Goal: Entertainment & Leisure: Browse casually

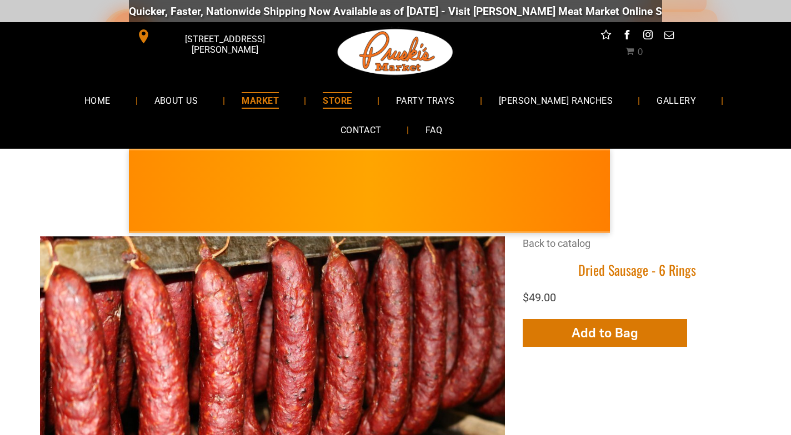
click at [242, 106] on span "MARKET" at bounding box center [260, 100] width 37 height 16
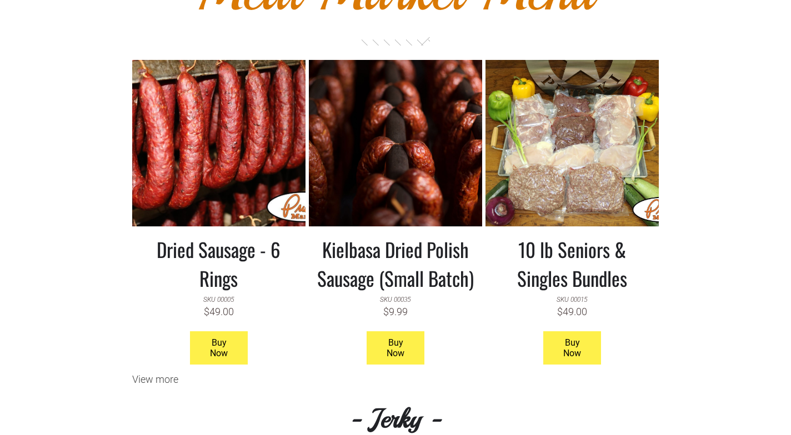
scroll to position [961, 0]
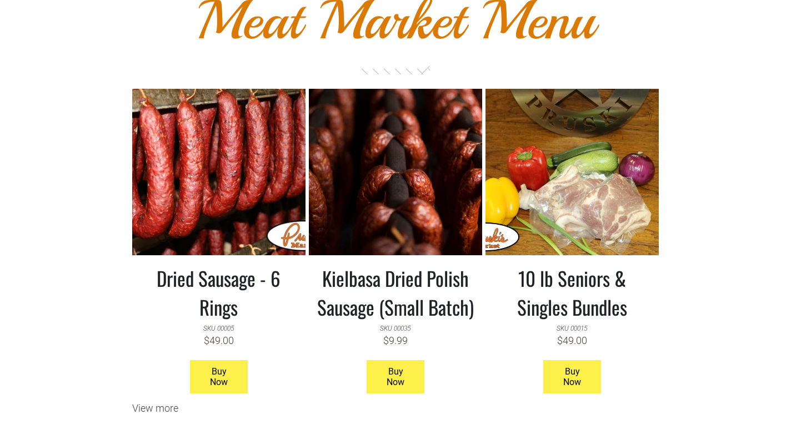
click at [572, 169] on link at bounding box center [571, 172] width 173 height 167
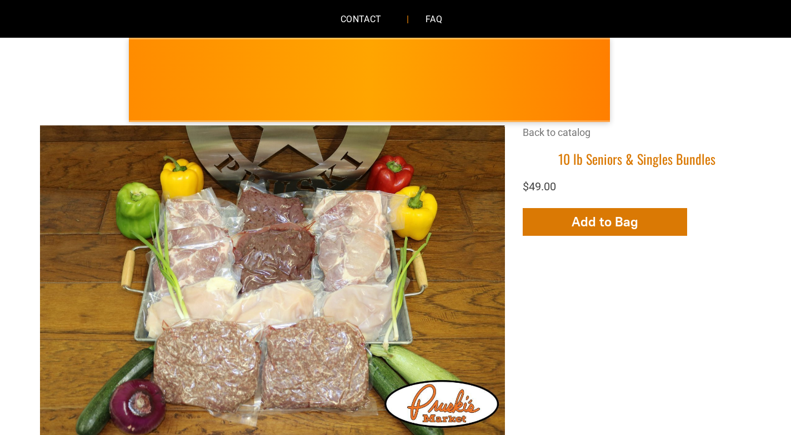
scroll to position [167, 0]
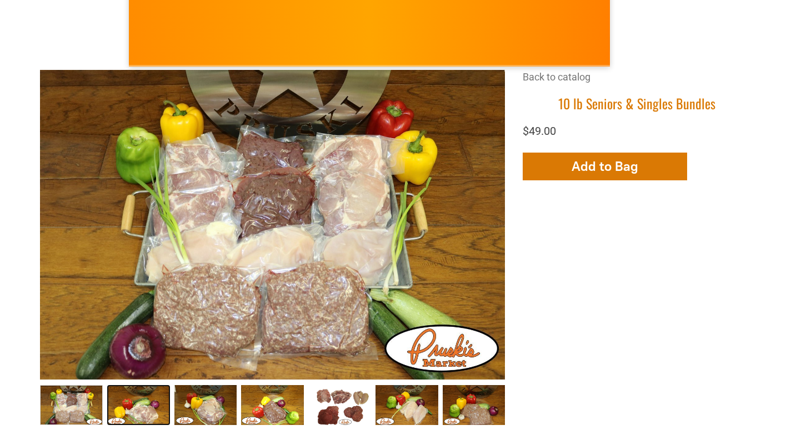
click at [137, 401] on link "Seniors &amp; Singles Bundles002 1" at bounding box center [138, 405] width 63 height 41
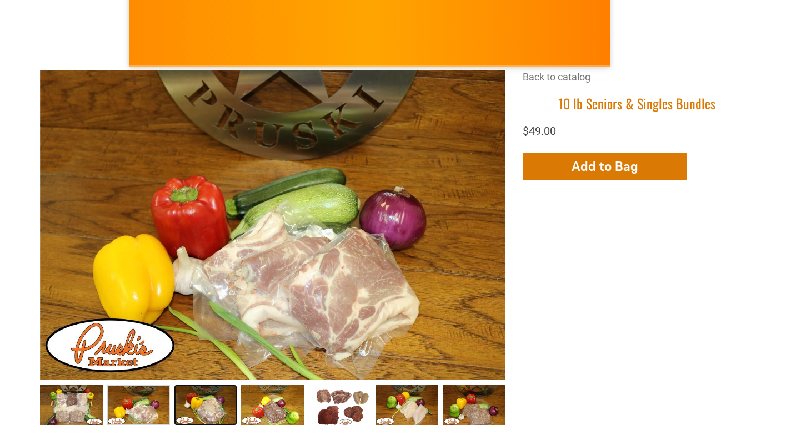
click at [207, 408] on link "Seniors &amp; Singles Bundles003 2" at bounding box center [205, 405] width 63 height 41
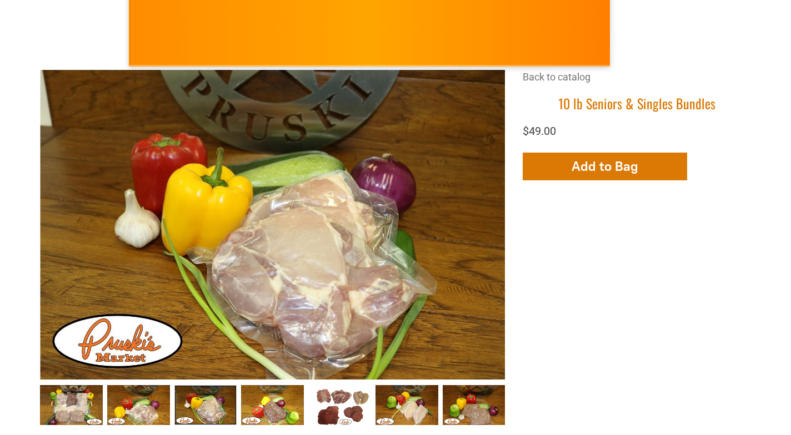
click at [207, 406] on link "Seniors &amp; Singles Bundles003 2" at bounding box center [205, 405] width 63 height 41
click at [269, 413] on link "Seniors &amp; Singles Bundles004 3" at bounding box center [272, 405] width 63 height 41
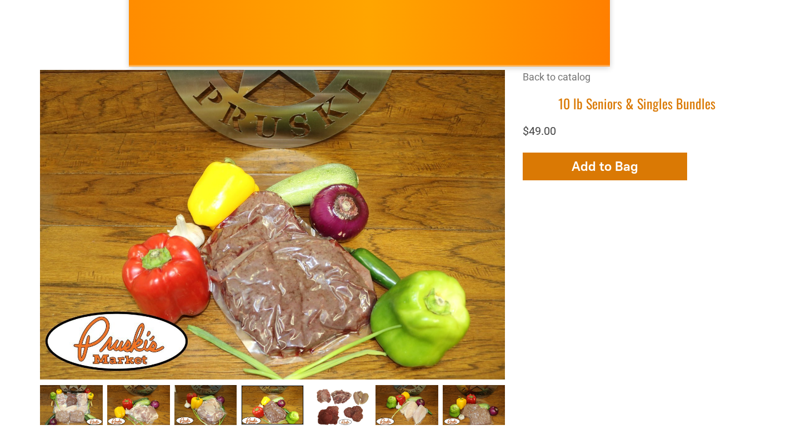
scroll to position [222, 0]
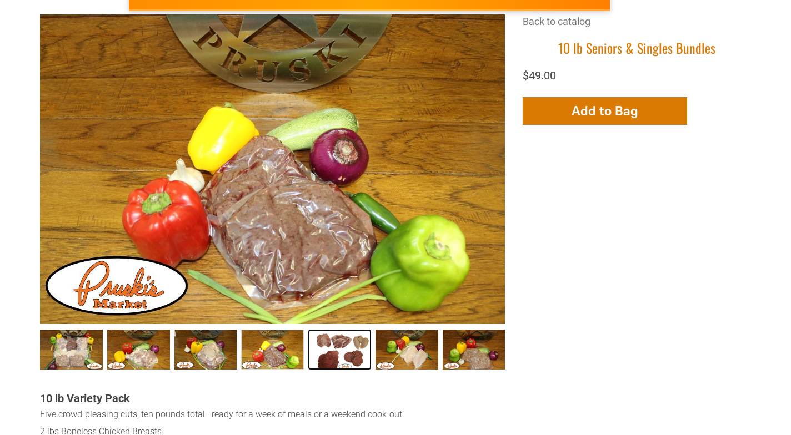
click at [335, 347] on link "Seniors &amp; Singles Bundles005 4" at bounding box center [339, 350] width 63 height 41
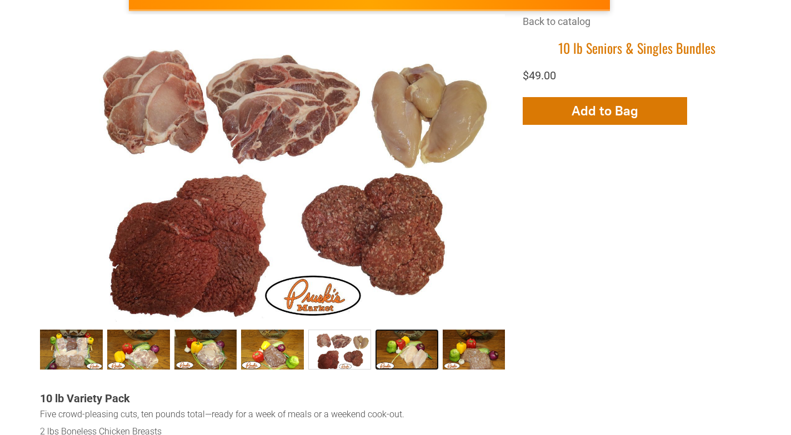
click at [404, 349] on link "Seniors &amp; Singles Bundles006 5" at bounding box center [406, 350] width 63 height 41
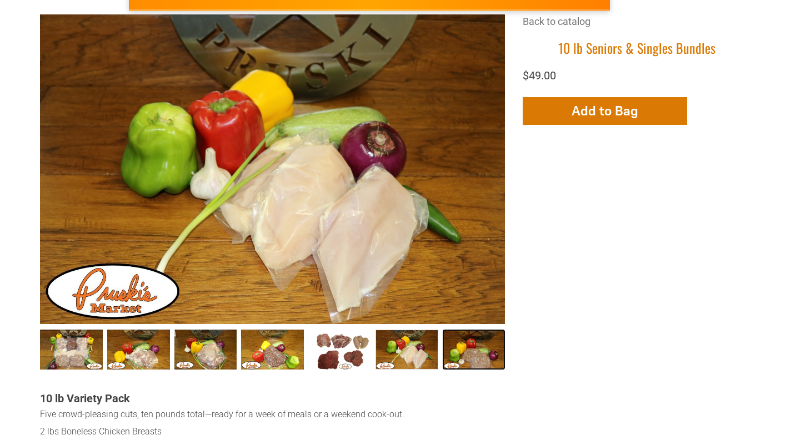
click at [470, 346] on link "Seniors &amp; Singles Bundles007 6" at bounding box center [474, 350] width 63 height 41
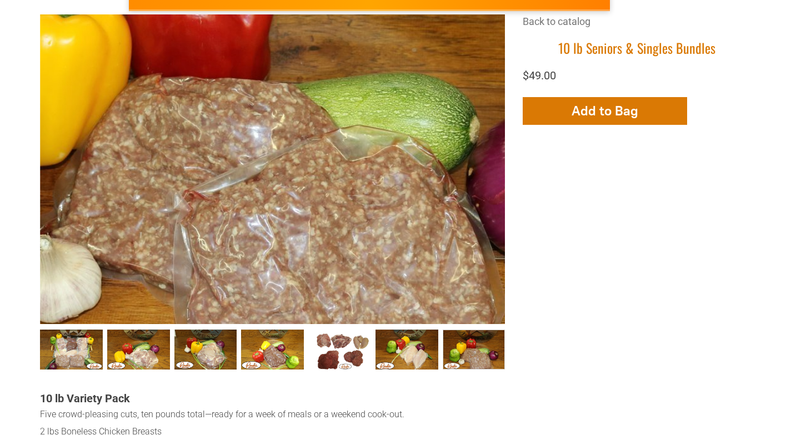
click at [302, 238] on div at bounding box center [240, 98] width 930 height 620
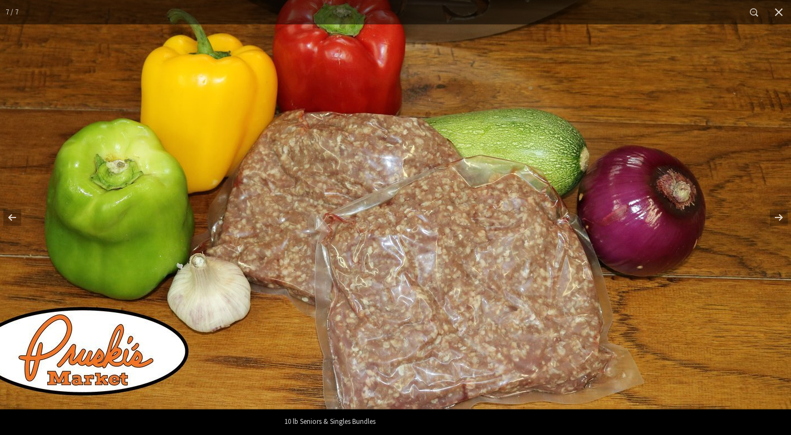
scroll to position [0, 0]
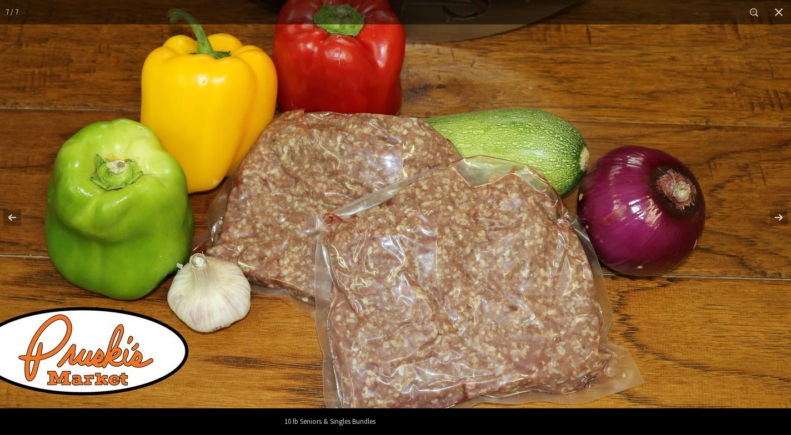
click at [460, 263] on img "Images Gallery" at bounding box center [374, 130] width 833 height 555
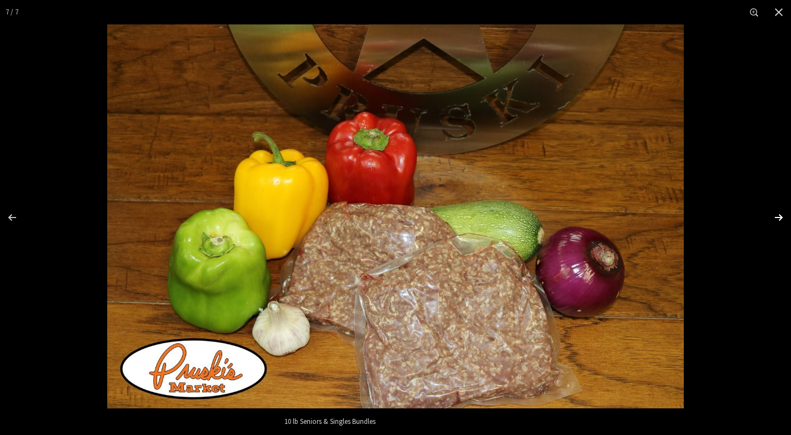
click at [778, 216] on div "Images Gallery" at bounding box center [771, 218] width 39 height 56
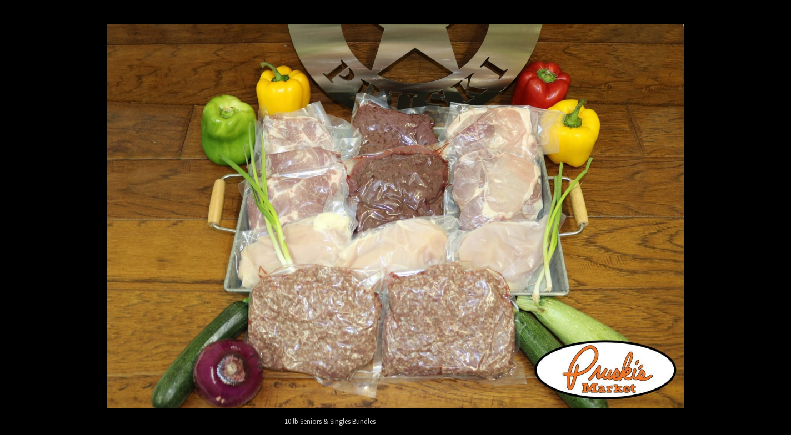
click at [778, 216] on div "Images Gallery" at bounding box center [771, 218] width 39 height 56
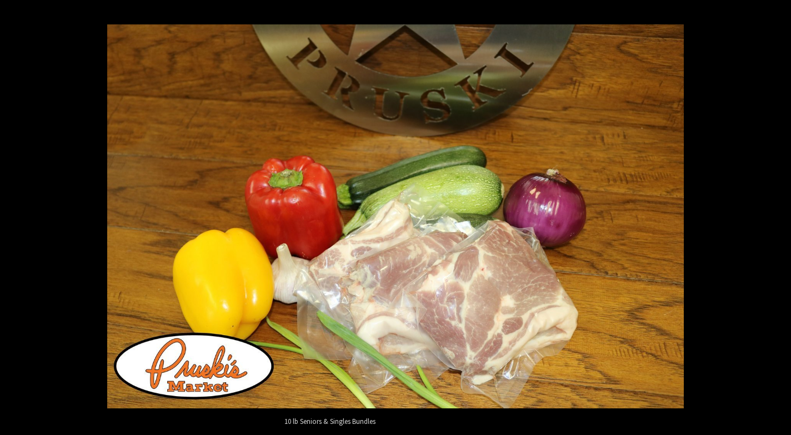
click at [778, 216] on div "Images Gallery" at bounding box center [771, 218] width 39 height 56
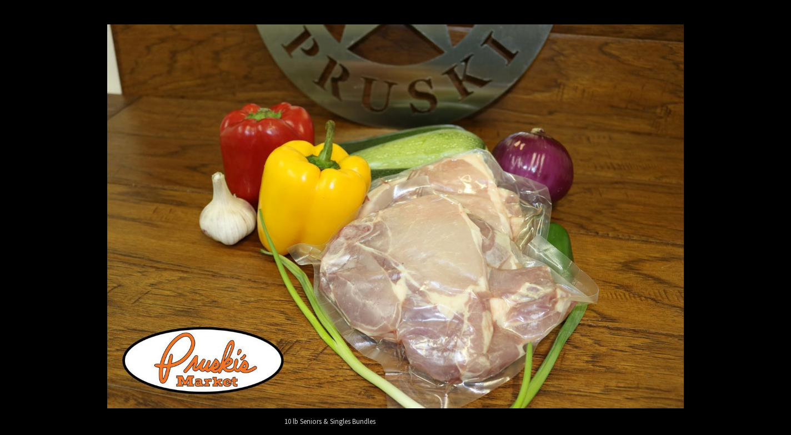
click at [779, 217] on div "Images Gallery" at bounding box center [771, 218] width 39 height 56
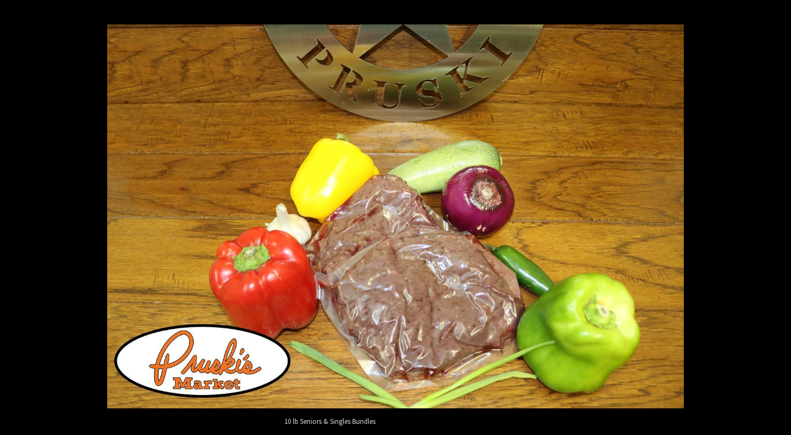
click at [779, 217] on div "Images Gallery" at bounding box center [771, 218] width 39 height 56
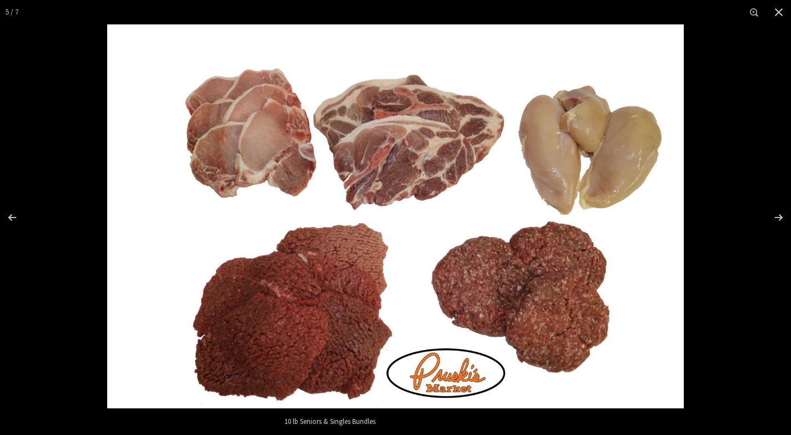
click at [399, 140] on img "Images Gallery" at bounding box center [395, 216] width 576 height 384
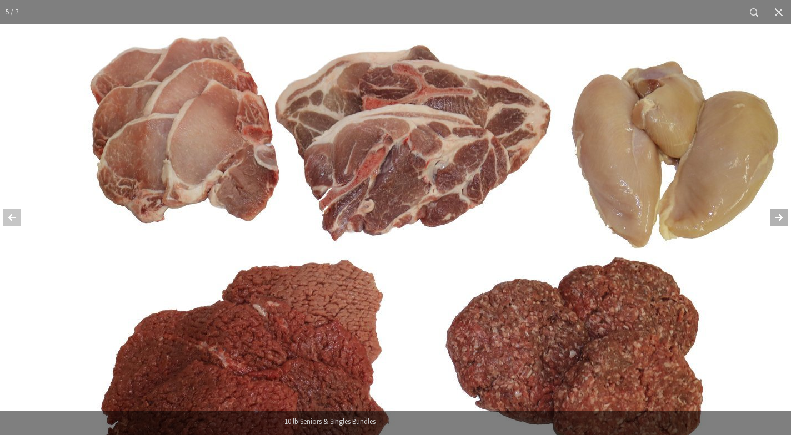
click at [781, 214] on div "Images Gallery" at bounding box center [771, 218] width 39 height 56
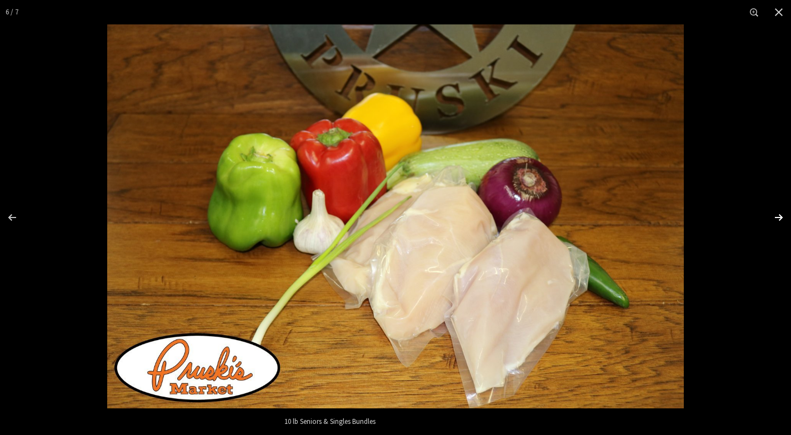
click at [781, 214] on div "Images Gallery" at bounding box center [771, 218] width 39 height 56
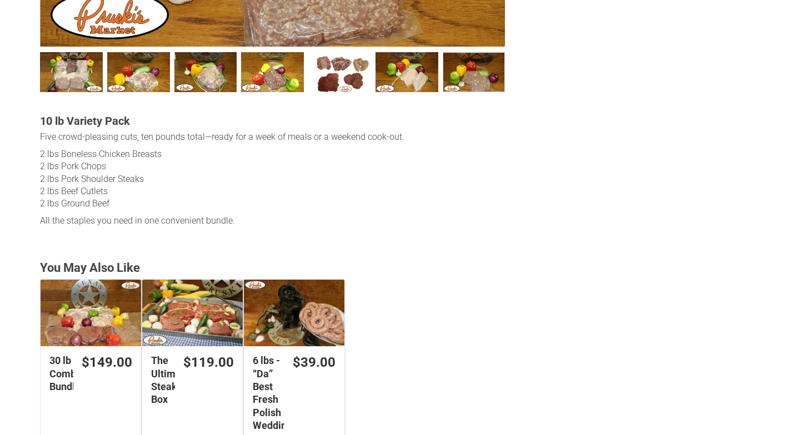
scroll to position [555, 0]
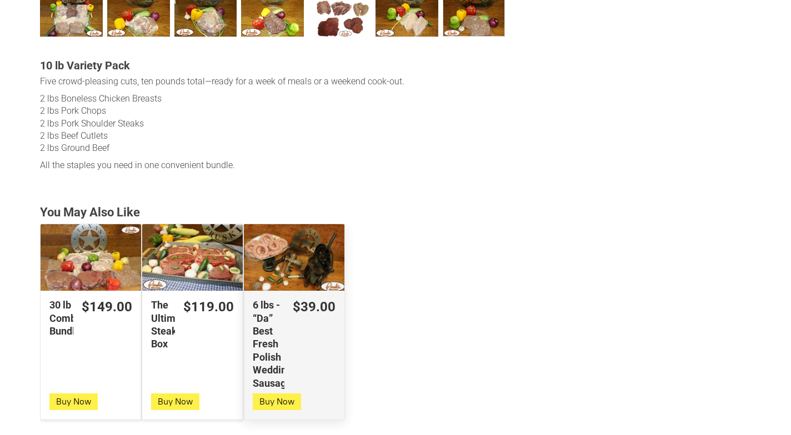
click at [294, 255] on div "6 lbs - “Da” Best Fresh Polish Wedding Sausage" at bounding box center [294, 257] width 101 height 67
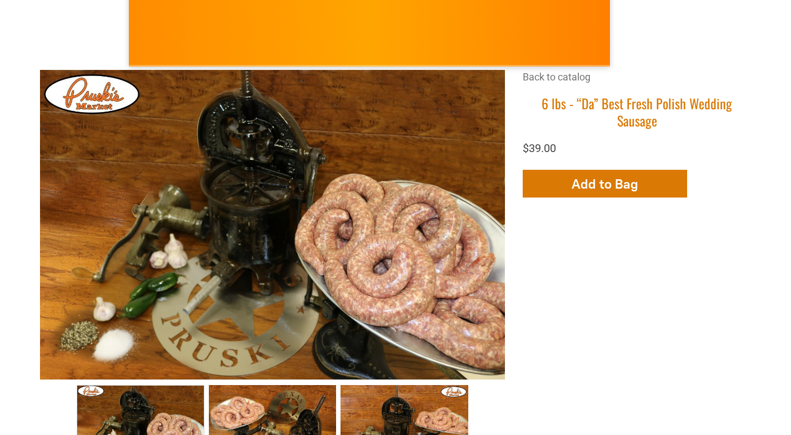
scroll to position [222, 0]
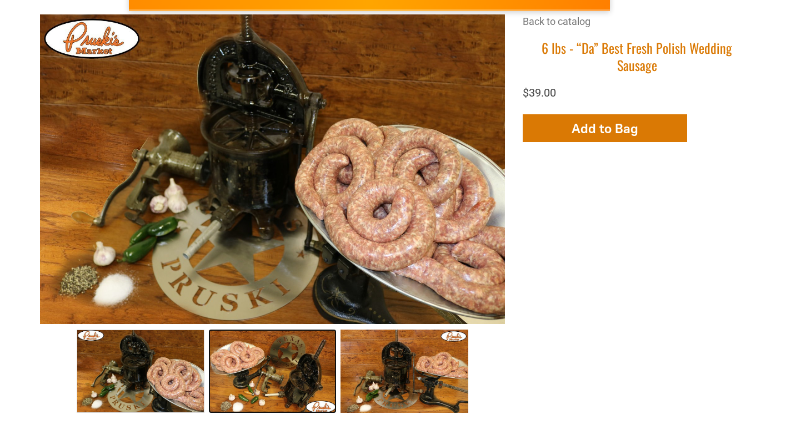
click at [268, 374] on link "“Da” Best Fresh Polish Wedding Sausage002 1" at bounding box center [273, 371] width 128 height 83
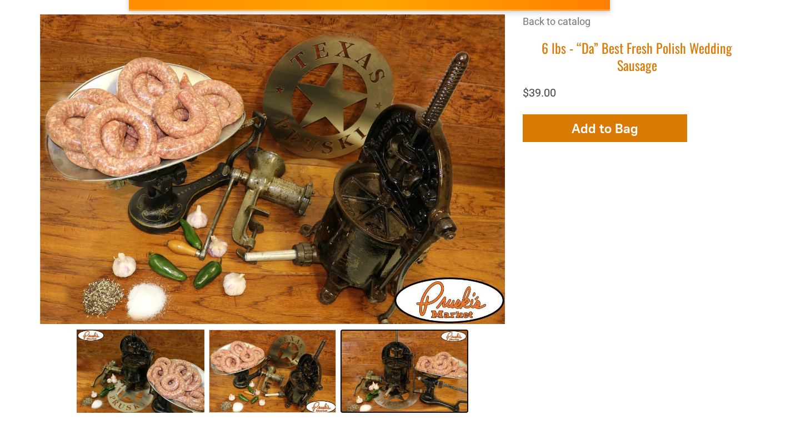
click at [419, 384] on link "“Da” Best Fresh Polish Wedding Sausage003 2" at bounding box center [404, 371] width 128 height 83
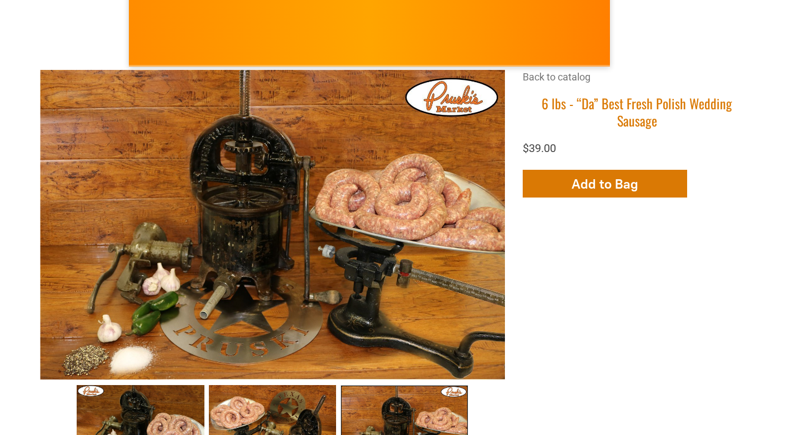
scroll to position [0, 0]
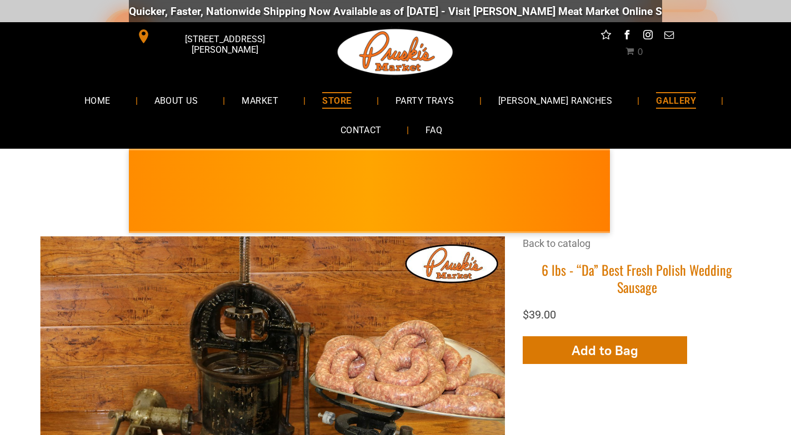
click at [656, 99] on span "GALLERY" at bounding box center [676, 100] width 40 height 16
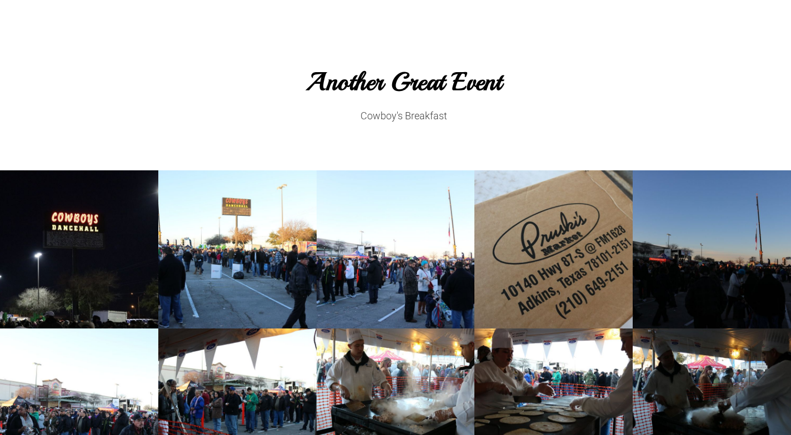
scroll to position [1277, 0]
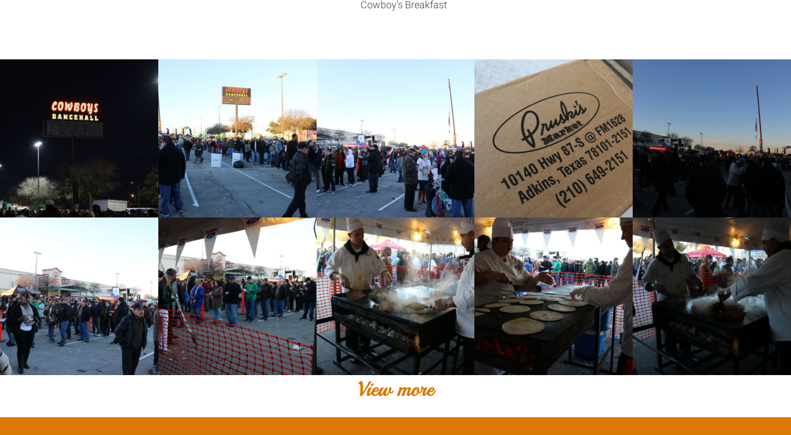
click at [540, 300] on link at bounding box center [553, 297] width 158 height 158
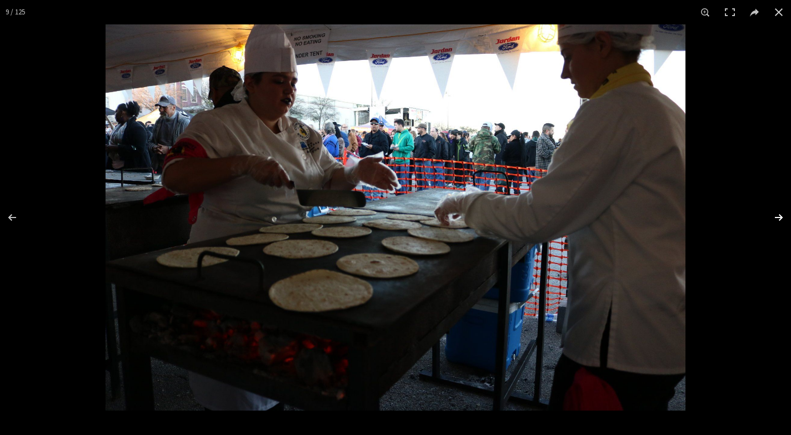
click at [779, 215] on button at bounding box center [771, 218] width 39 height 56
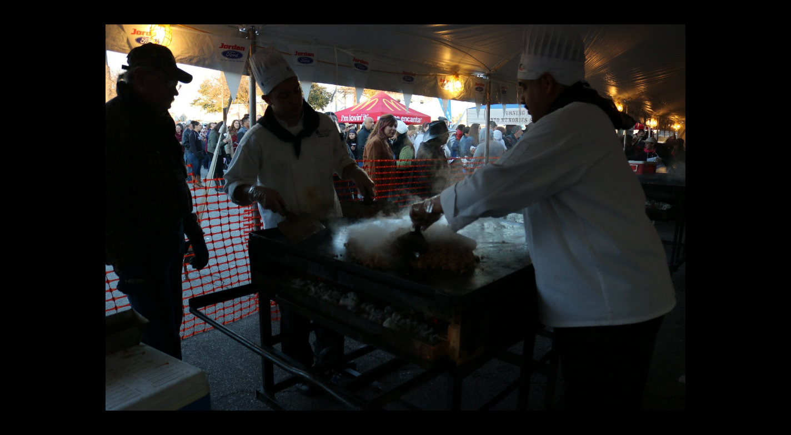
click at [779, 215] on button at bounding box center [771, 218] width 39 height 56
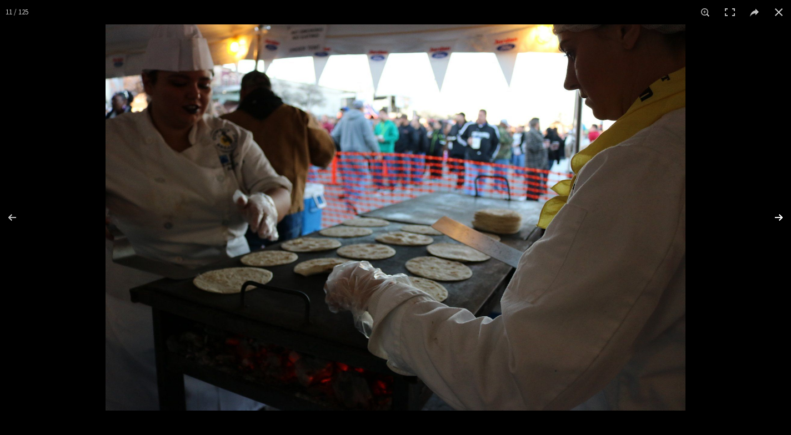
click at [779, 215] on button at bounding box center [771, 218] width 39 height 56
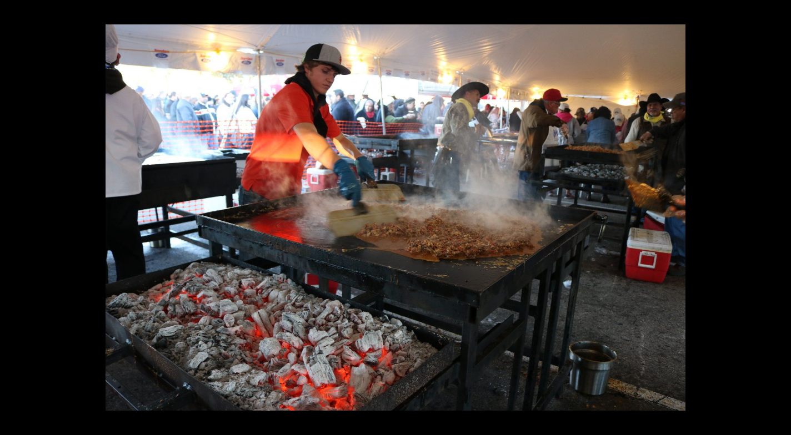
click at [777, 215] on button at bounding box center [771, 218] width 39 height 56
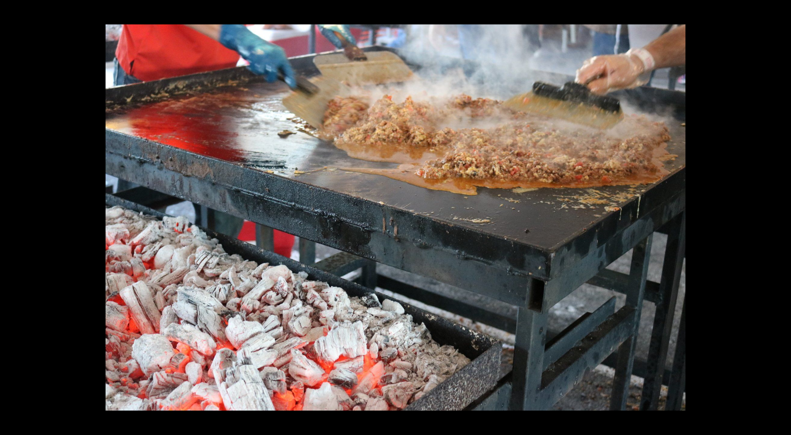
click at [777, 215] on button at bounding box center [771, 218] width 39 height 56
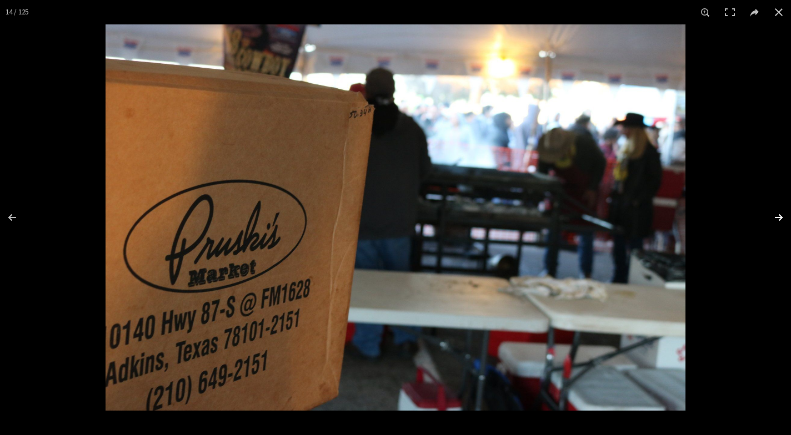
click at [779, 215] on button at bounding box center [771, 218] width 39 height 56
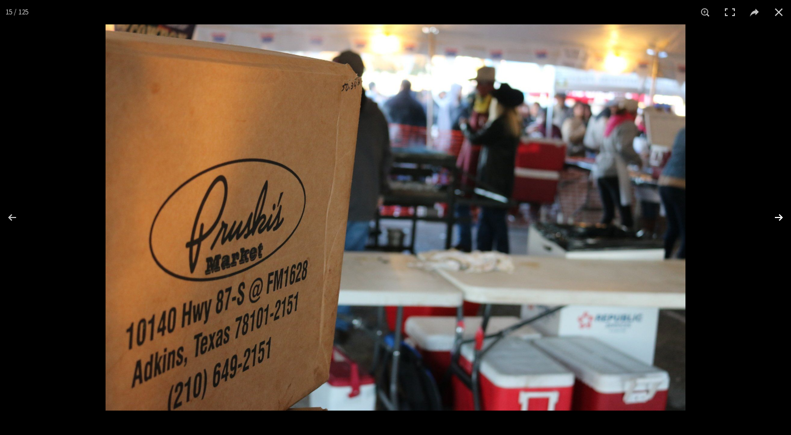
click at [777, 217] on button at bounding box center [771, 218] width 39 height 56
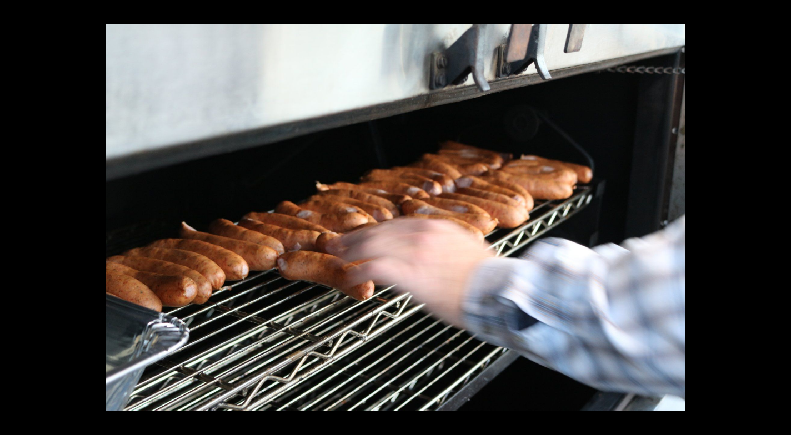
click at [779, 215] on button at bounding box center [771, 218] width 39 height 56
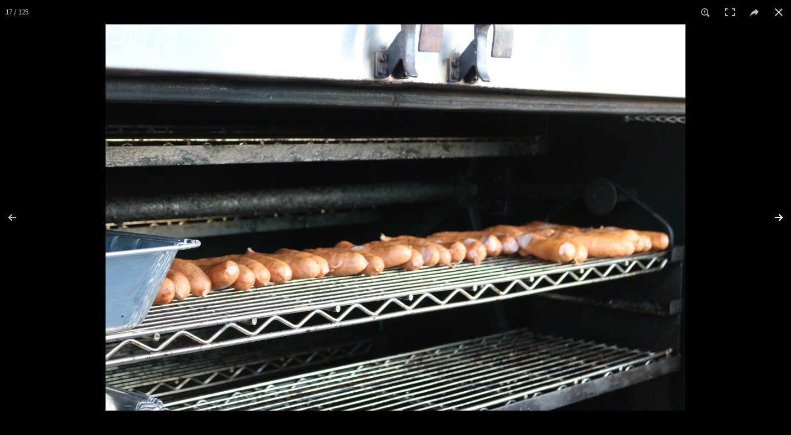
click at [778, 215] on button at bounding box center [771, 218] width 39 height 56
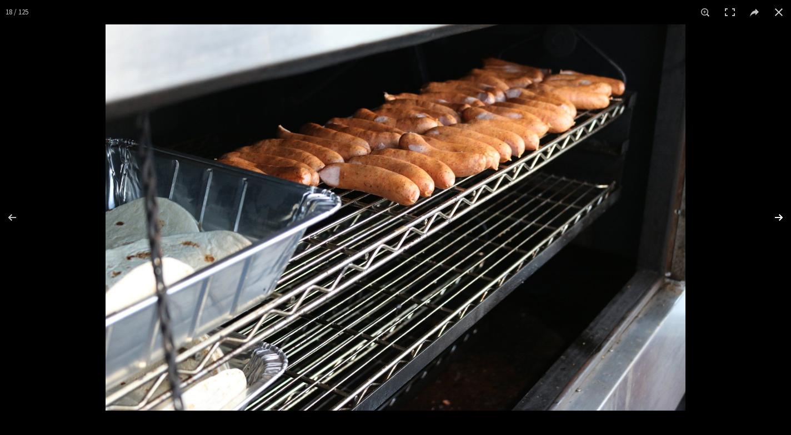
click at [779, 215] on button at bounding box center [771, 218] width 39 height 56
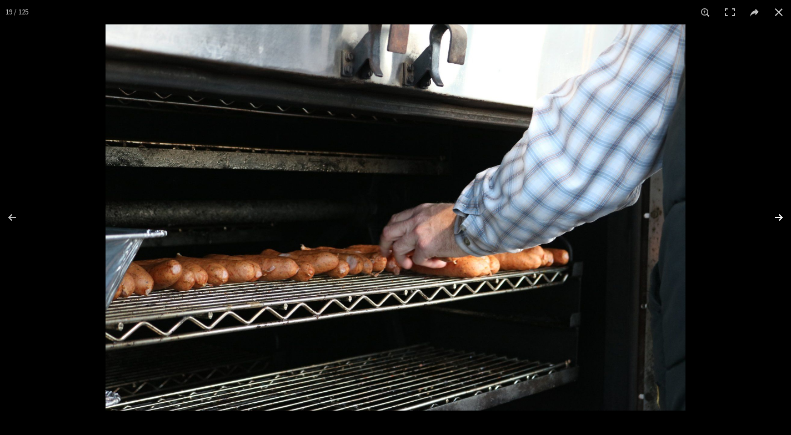
click at [779, 215] on button at bounding box center [771, 218] width 39 height 56
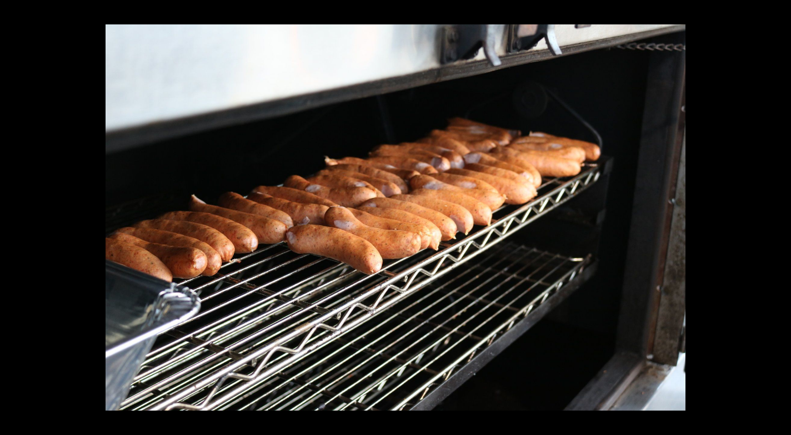
click at [779, 215] on button at bounding box center [771, 218] width 39 height 56
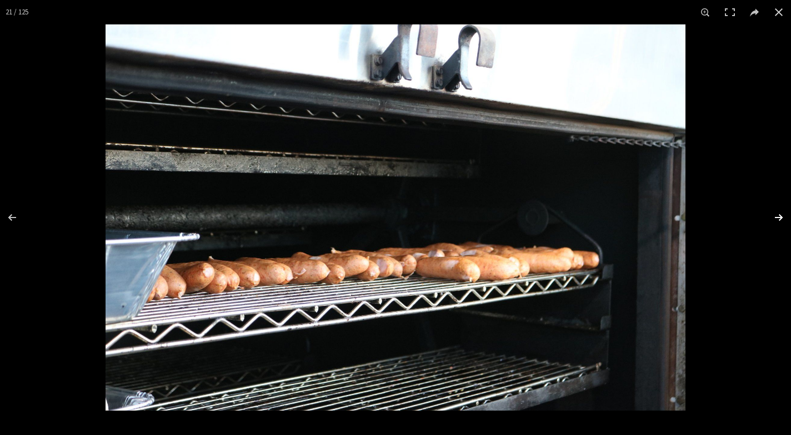
click at [778, 214] on button at bounding box center [771, 218] width 39 height 56
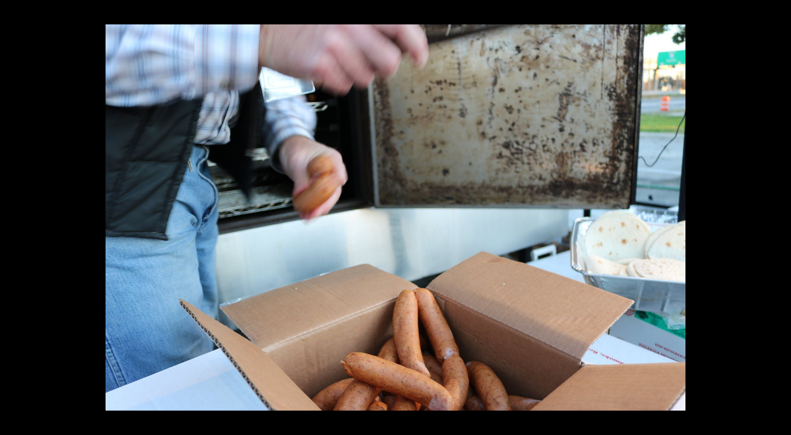
click at [778, 214] on button at bounding box center [771, 218] width 39 height 56
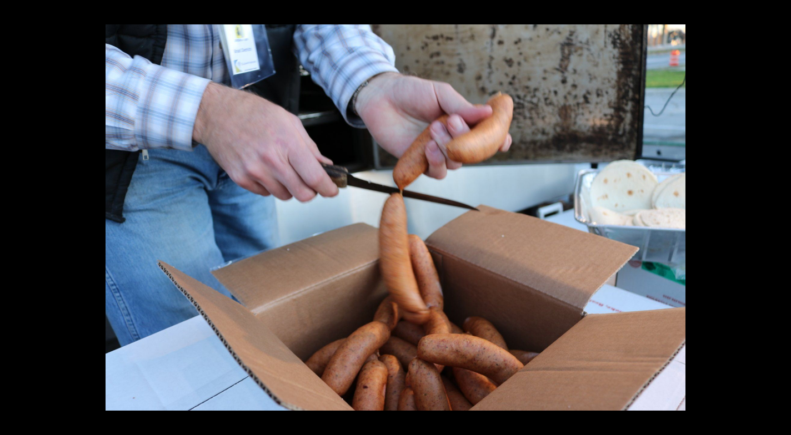
click at [778, 214] on button at bounding box center [771, 218] width 39 height 56
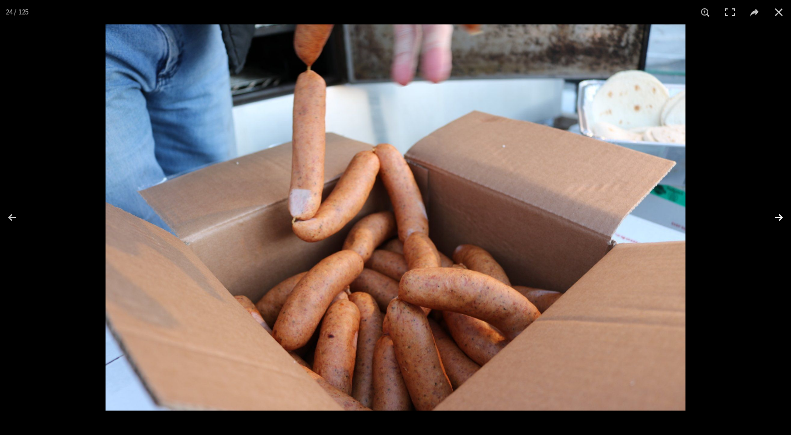
click at [778, 215] on button at bounding box center [771, 218] width 39 height 56
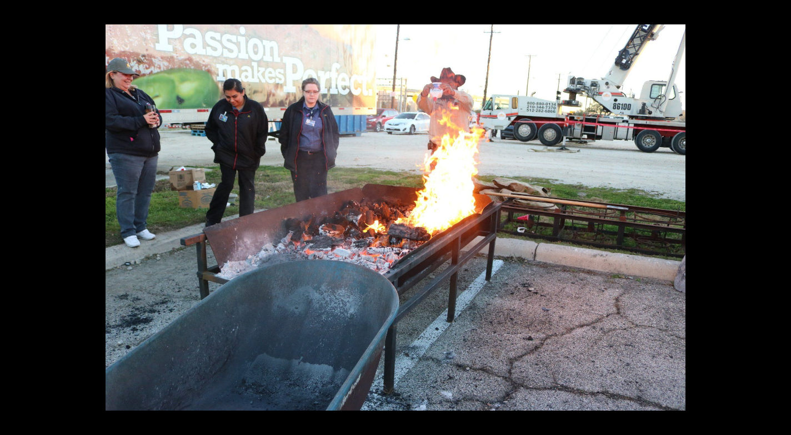
click at [778, 215] on button at bounding box center [771, 218] width 39 height 56
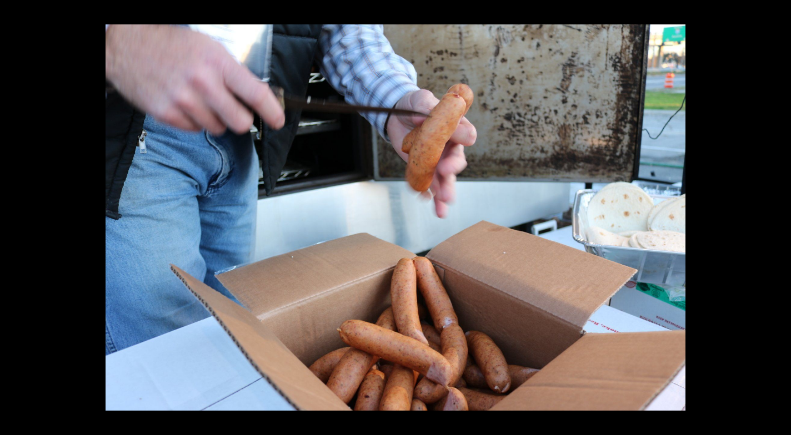
click at [778, 215] on button at bounding box center [771, 218] width 39 height 56
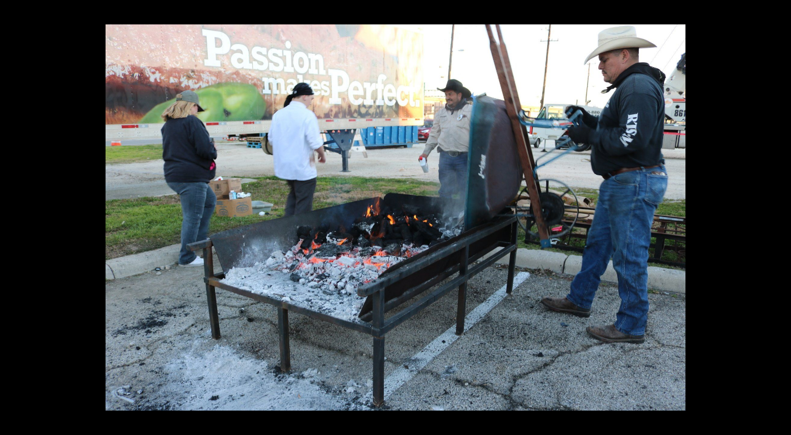
click at [778, 215] on button at bounding box center [771, 218] width 39 height 56
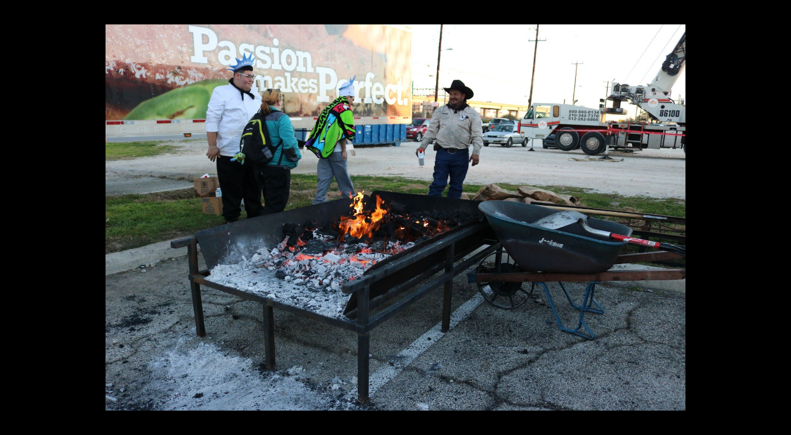
click at [778, 215] on button at bounding box center [771, 218] width 39 height 56
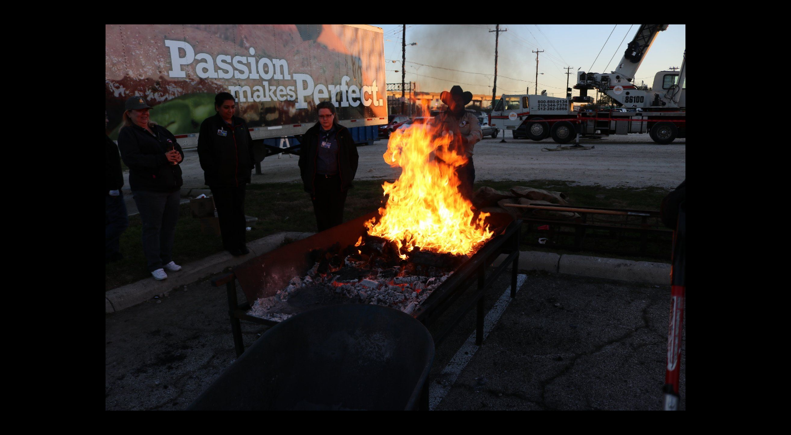
click at [778, 215] on button at bounding box center [771, 218] width 39 height 56
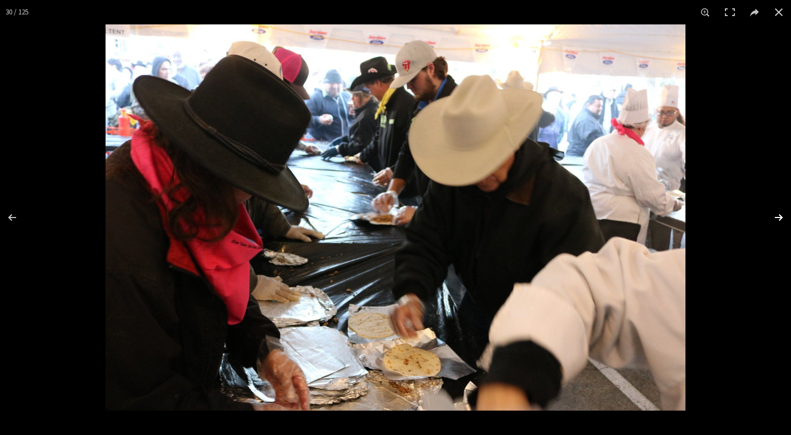
click at [776, 214] on button at bounding box center [771, 218] width 39 height 56
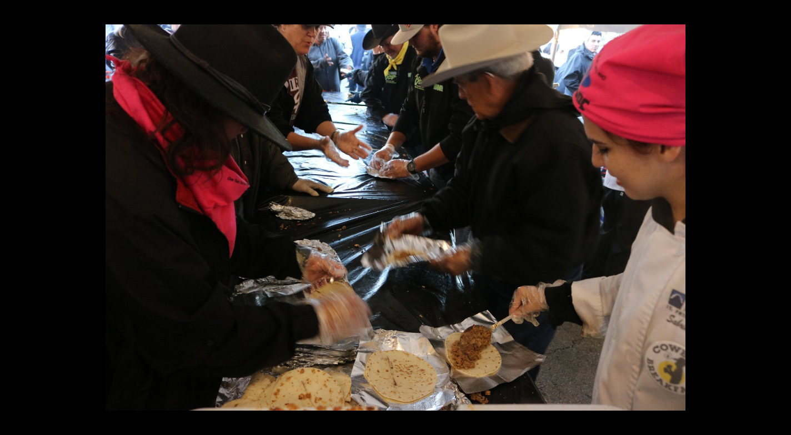
click at [778, 215] on button at bounding box center [771, 218] width 39 height 56
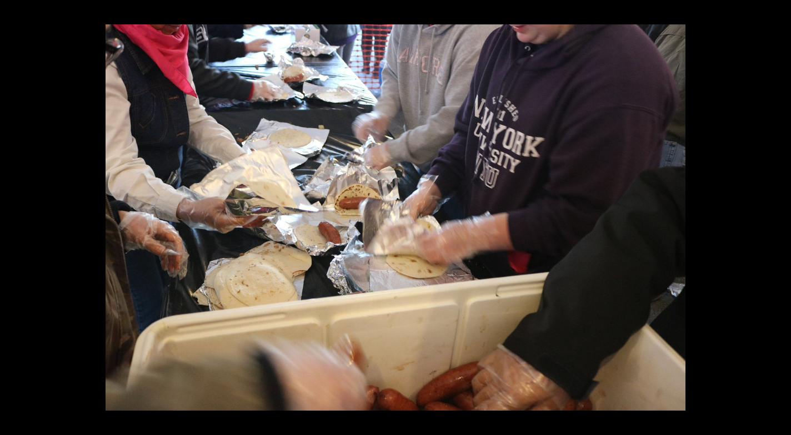
click at [778, 215] on button at bounding box center [771, 218] width 39 height 56
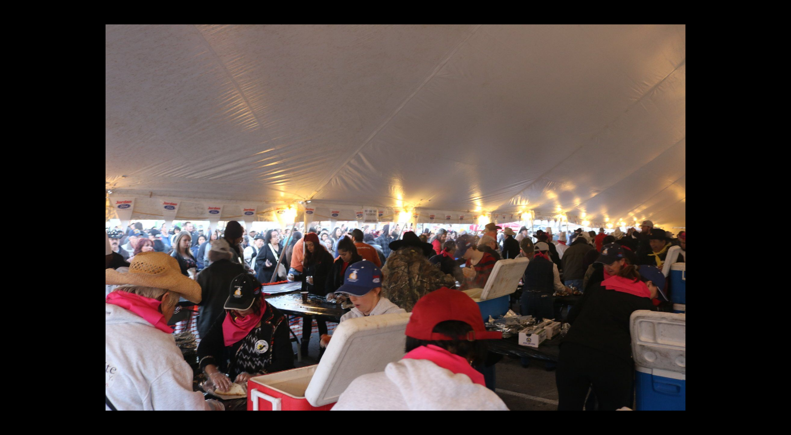
click at [778, 215] on button at bounding box center [771, 218] width 39 height 56
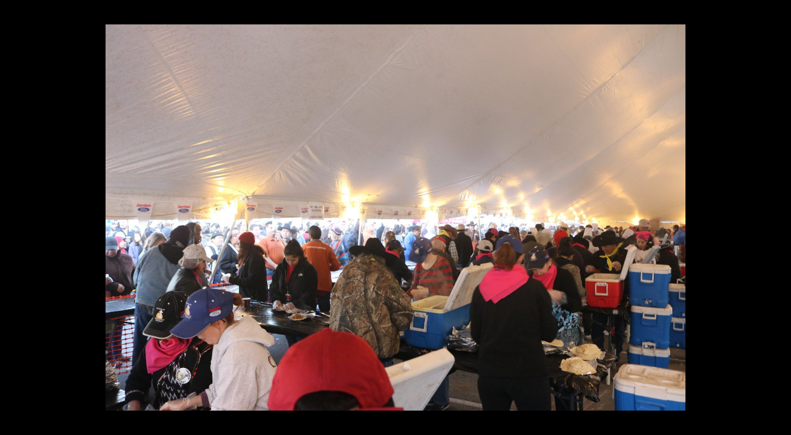
click at [778, 215] on button at bounding box center [771, 218] width 39 height 56
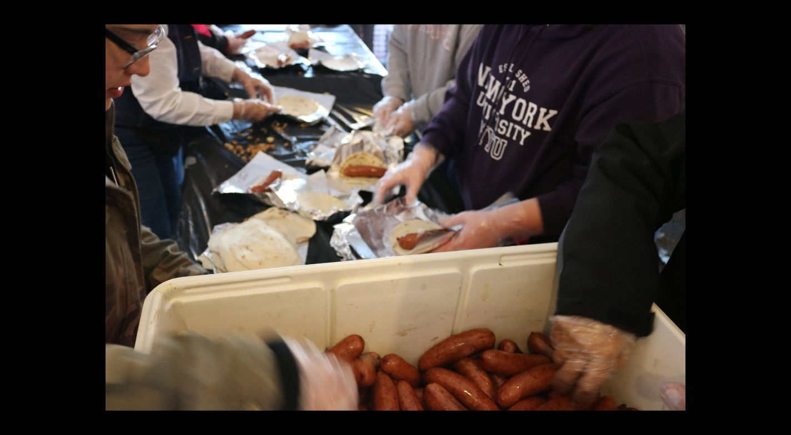
click at [778, 215] on button at bounding box center [771, 218] width 39 height 56
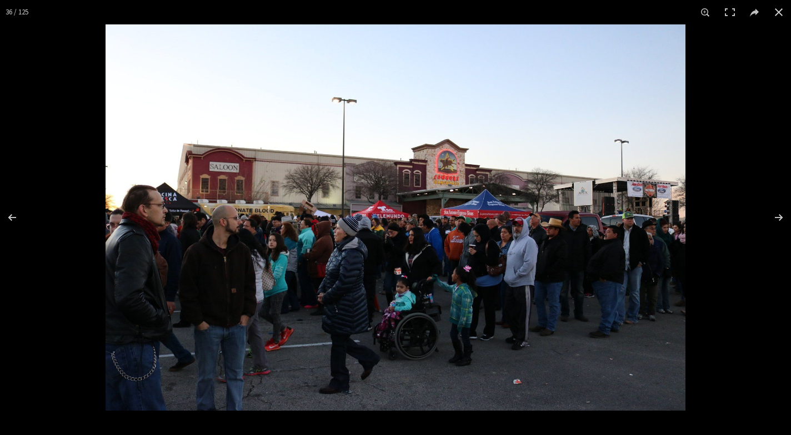
click at [441, 174] on img at bounding box center [396, 217] width 580 height 386
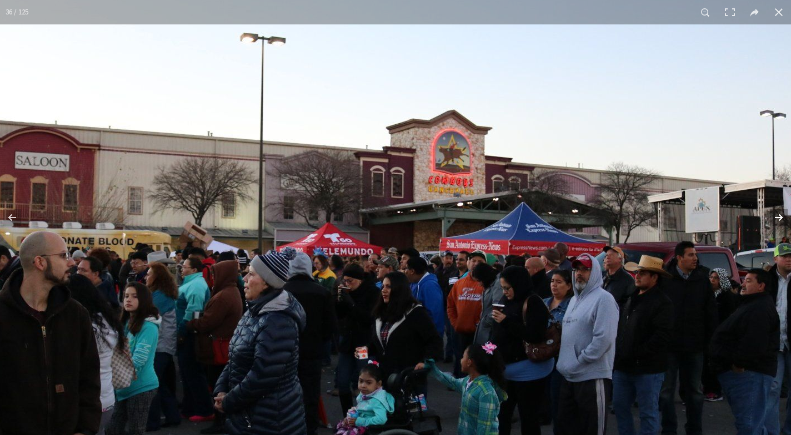
click at [780, 215] on button at bounding box center [771, 218] width 39 height 56
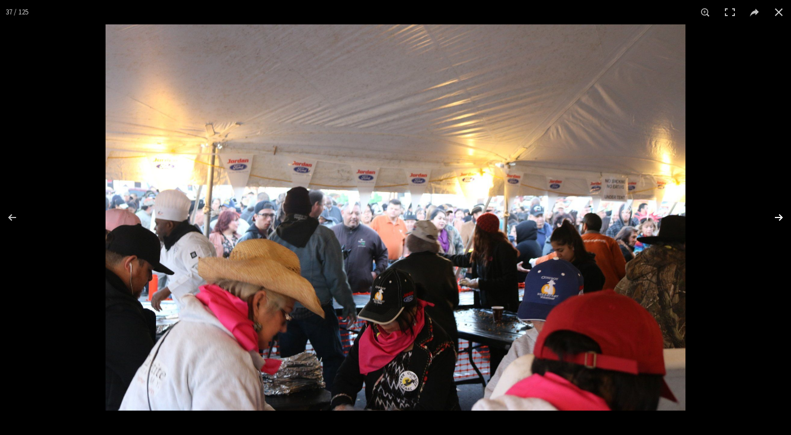
click at [779, 216] on button at bounding box center [771, 218] width 39 height 56
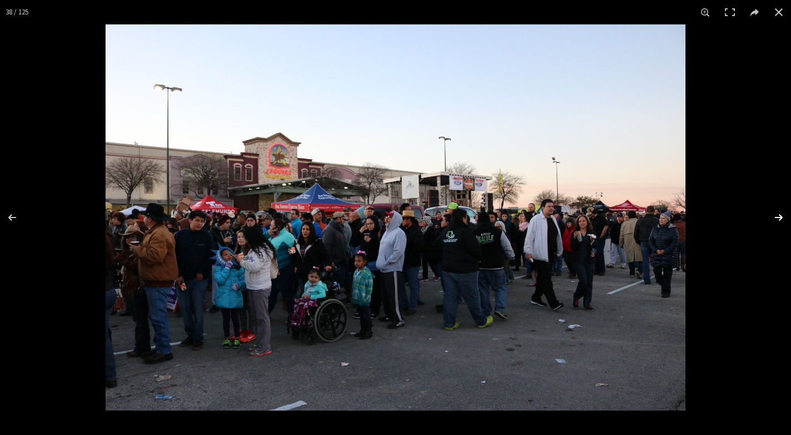
click at [779, 213] on button at bounding box center [771, 218] width 39 height 56
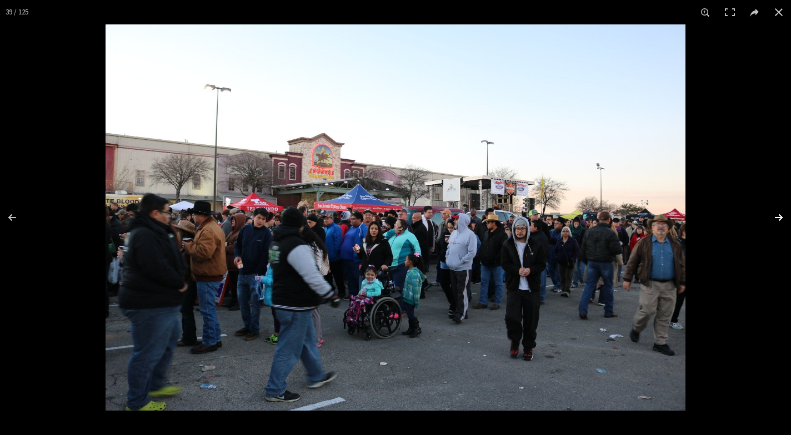
click at [778, 214] on button at bounding box center [771, 218] width 39 height 56
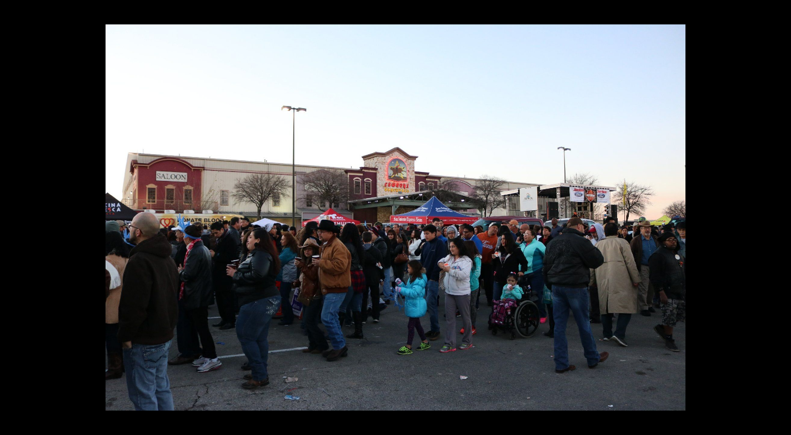
click at [778, 214] on button at bounding box center [771, 218] width 39 height 56
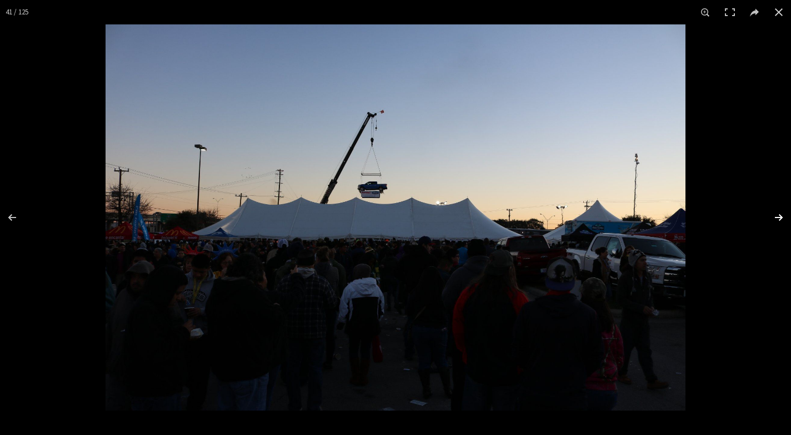
click at [778, 215] on button at bounding box center [771, 218] width 39 height 56
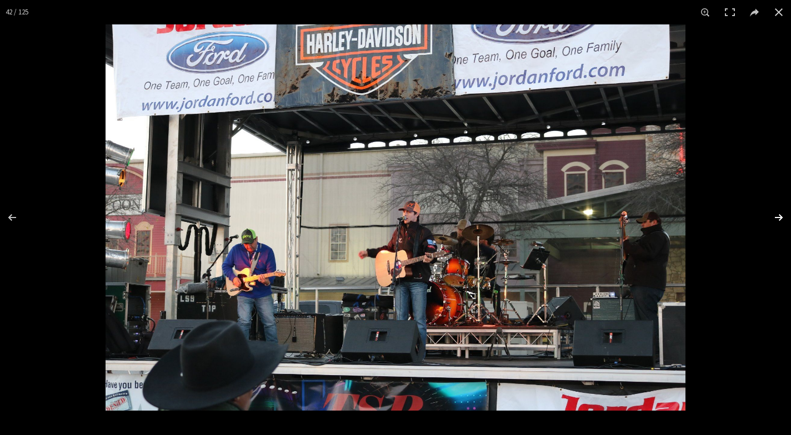
click at [778, 214] on button at bounding box center [771, 218] width 39 height 56
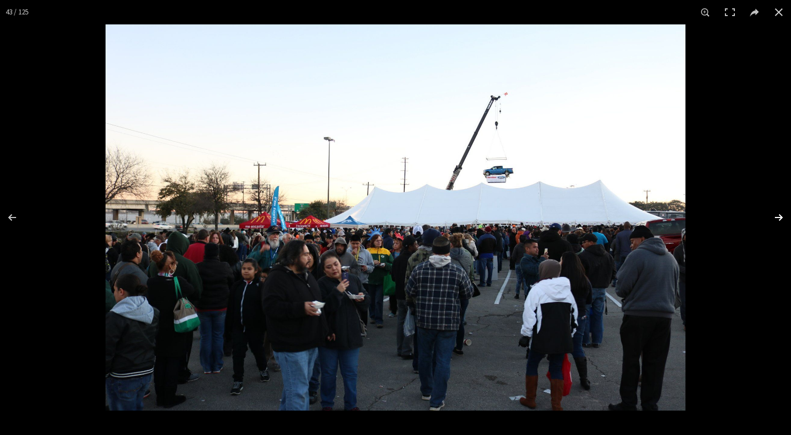
click at [778, 215] on button at bounding box center [771, 218] width 39 height 56
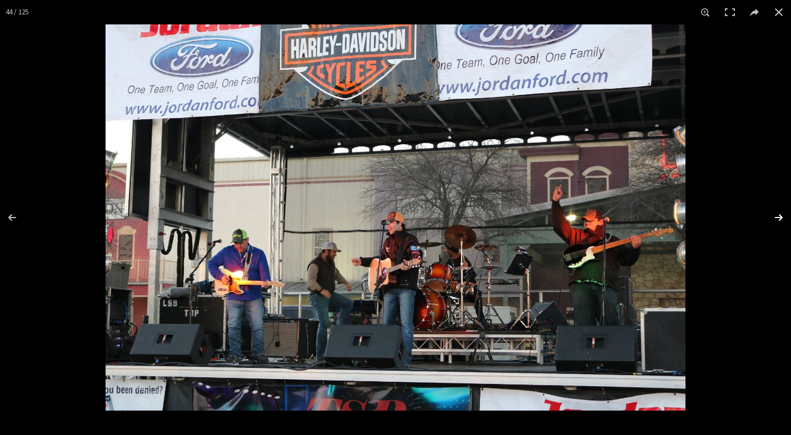
click at [778, 215] on button at bounding box center [771, 218] width 39 height 56
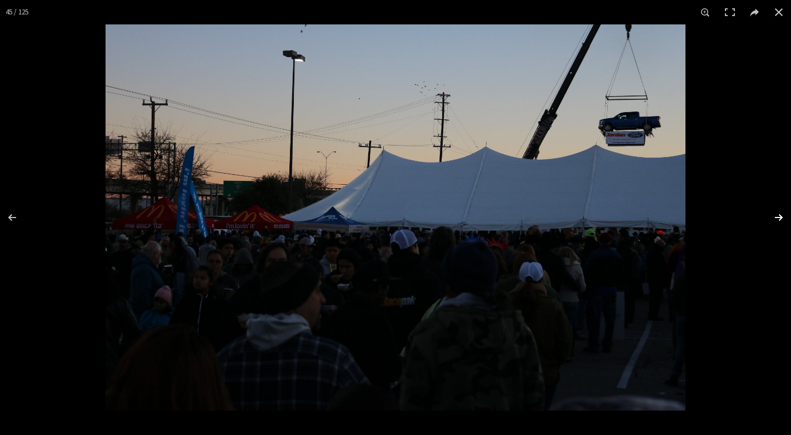
click at [777, 215] on button at bounding box center [771, 218] width 39 height 56
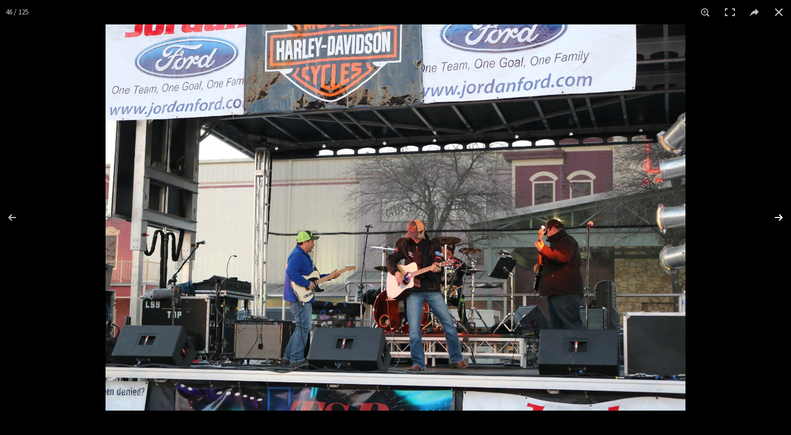
click at [777, 215] on button at bounding box center [771, 218] width 39 height 56
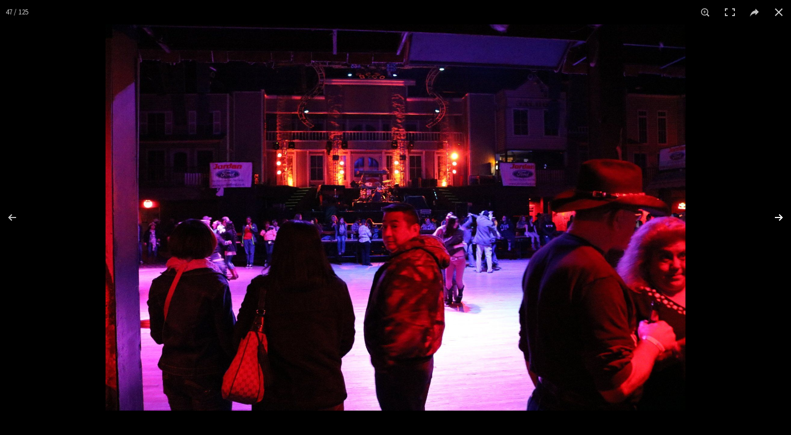
click at [777, 215] on button at bounding box center [771, 218] width 39 height 56
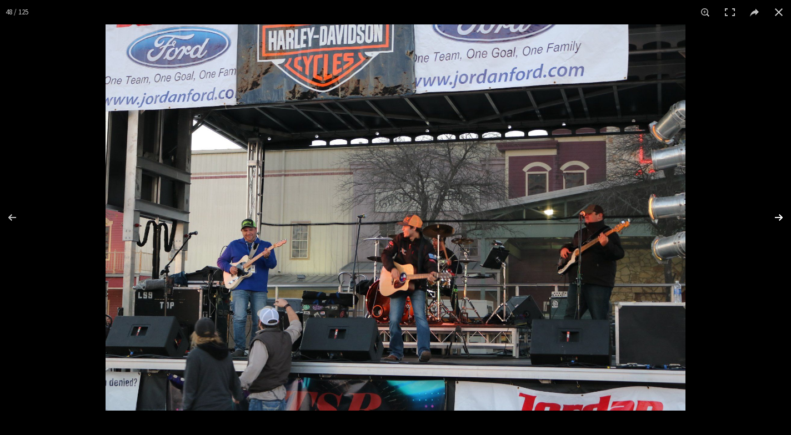
click at [777, 215] on button at bounding box center [771, 218] width 39 height 56
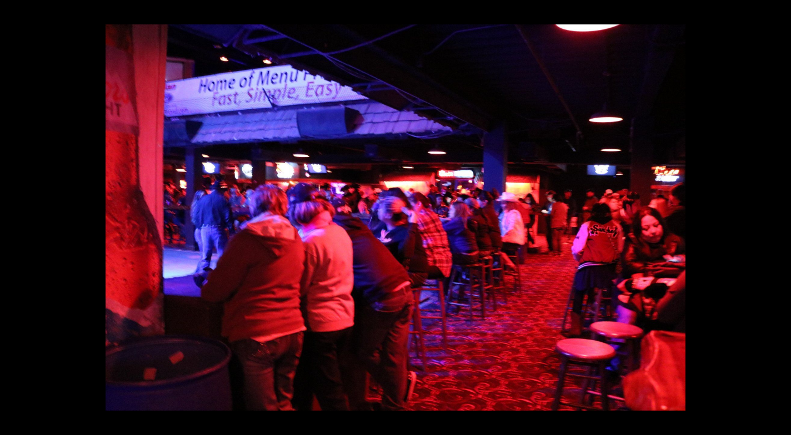
click at [777, 215] on button at bounding box center [771, 218] width 39 height 56
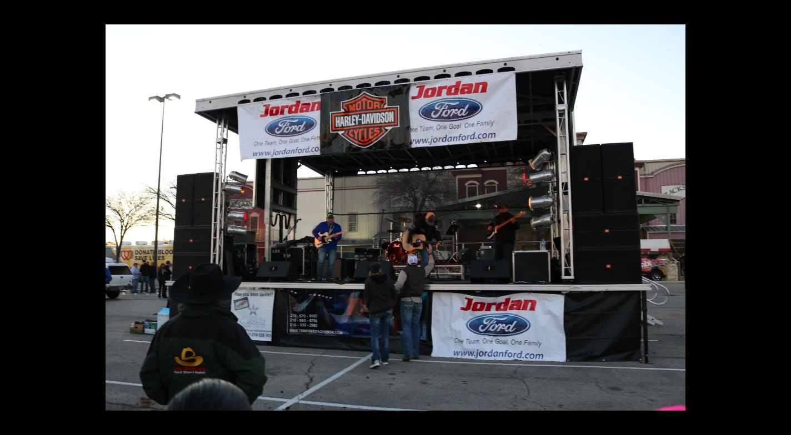
click at [777, 215] on button at bounding box center [771, 218] width 39 height 56
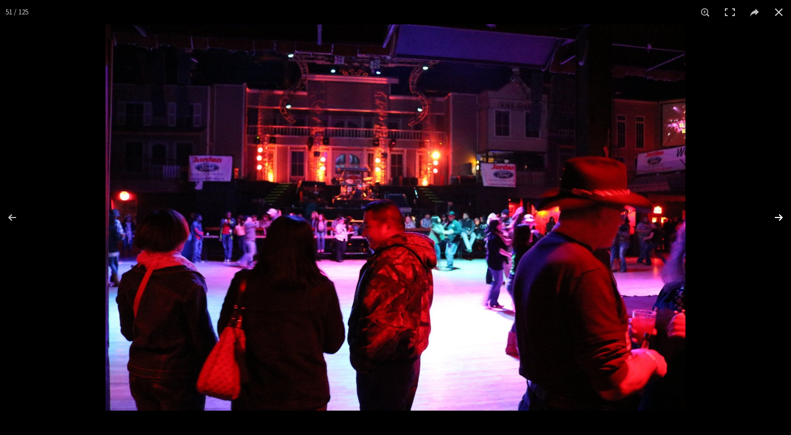
click at [777, 216] on button at bounding box center [771, 218] width 39 height 56
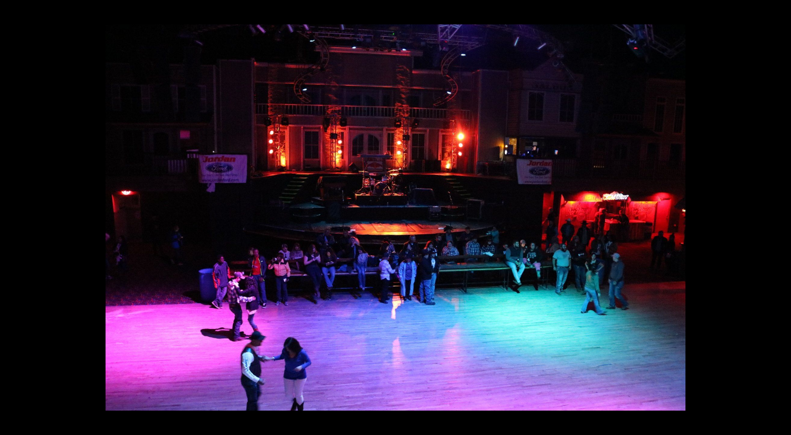
click at [777, 216] on button at bounding box center [771, 218] width 39 height 56
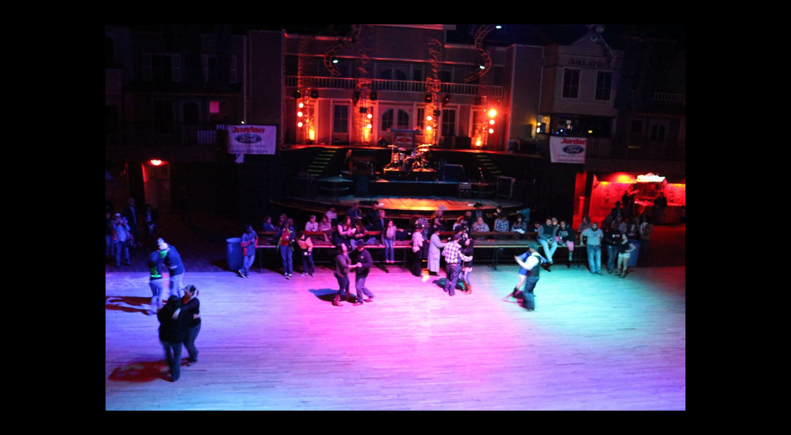
click at [777, 216] on button at bounding box center [771, 218] width 39 height 56
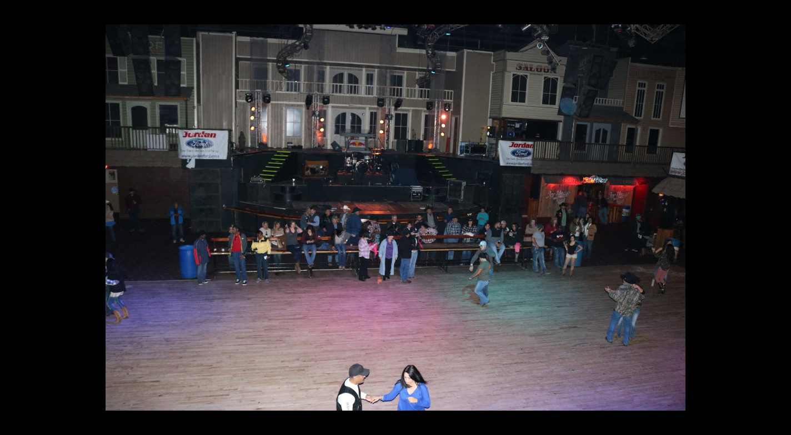
click at [777, 216] on button at bounding box center [771, 218] width 39 height 56
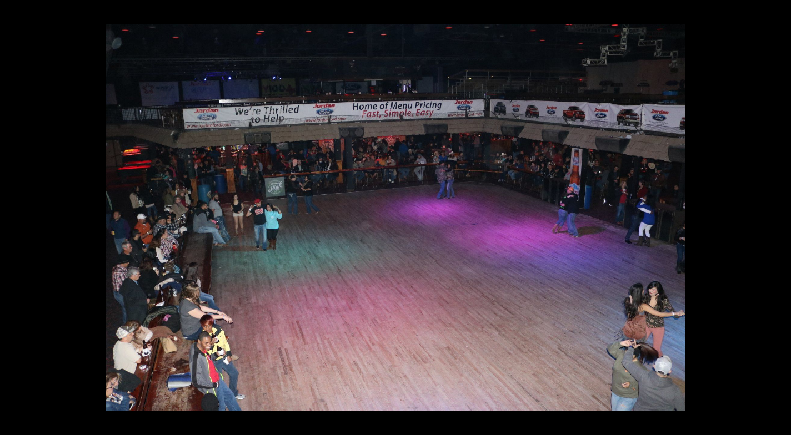
click at [8, 221] on button at bounding box center [19, 218] width 39 height 56
click at [15, 221] on button at bounding box center [19, 218] width 39 height 56
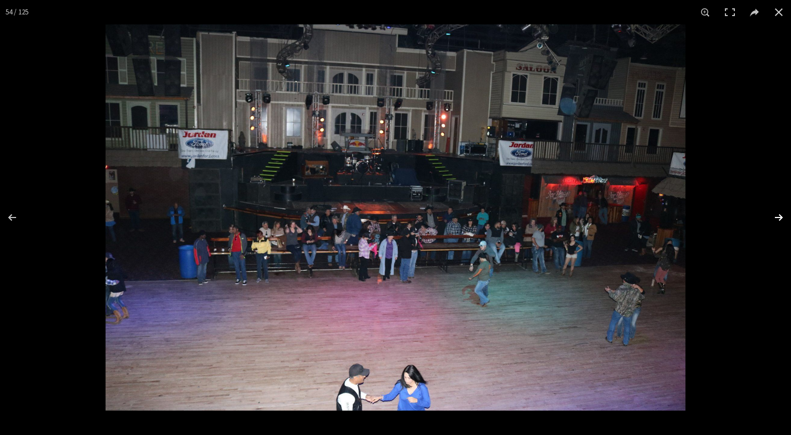
click at [777, 215] on button at bounding box center [771, 218] width 39 height 56
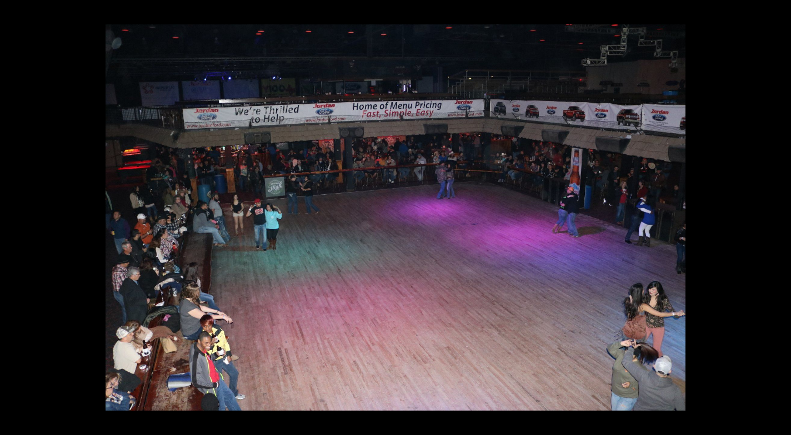
click at [776, 215] on button at bounding box center [771, 218] width 39 height 56
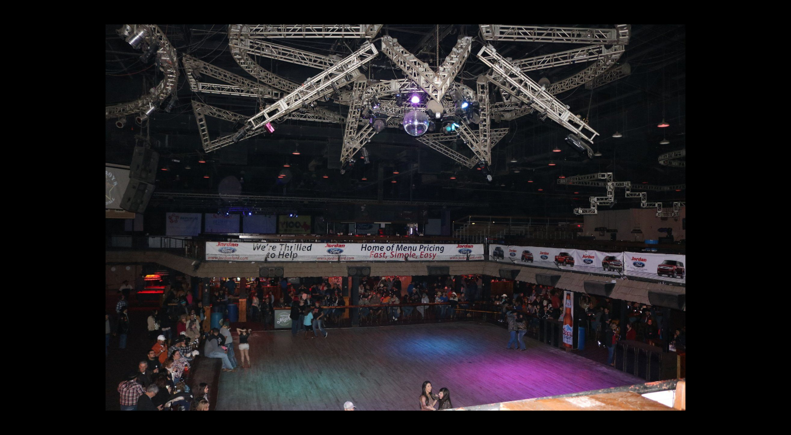
click at [776, 215] on button at bounding box center [771, 218] width 39 height 56
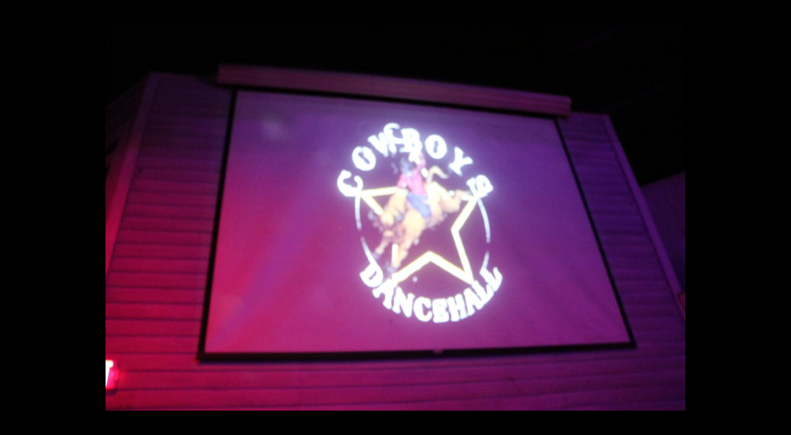
click at [776, 215] on button at bounding box center [771, 218] width 39 height 56
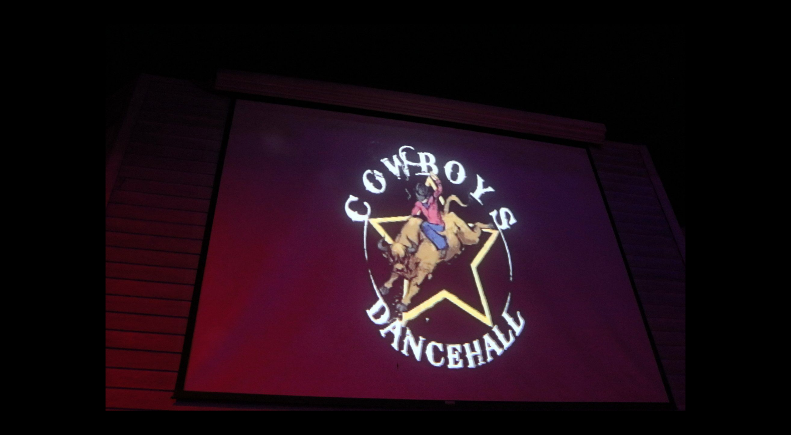
click at [776, 215] on button at bounding box center [771, 218] width 39 height 56
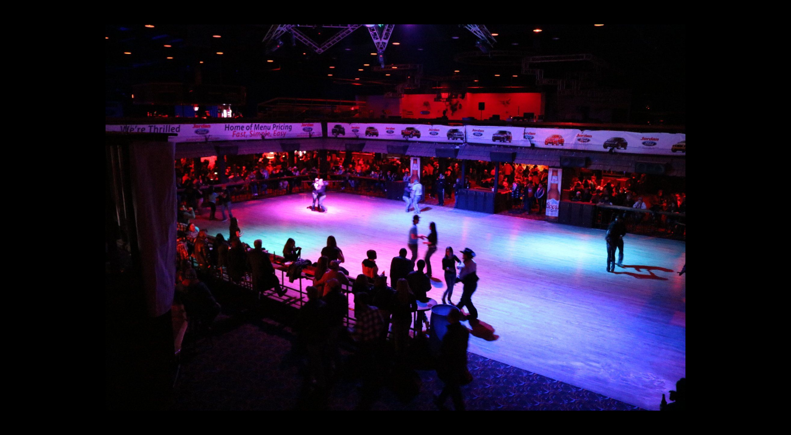
click at [778, 214] on button at bounding box center [771, 218] width 39 height 56
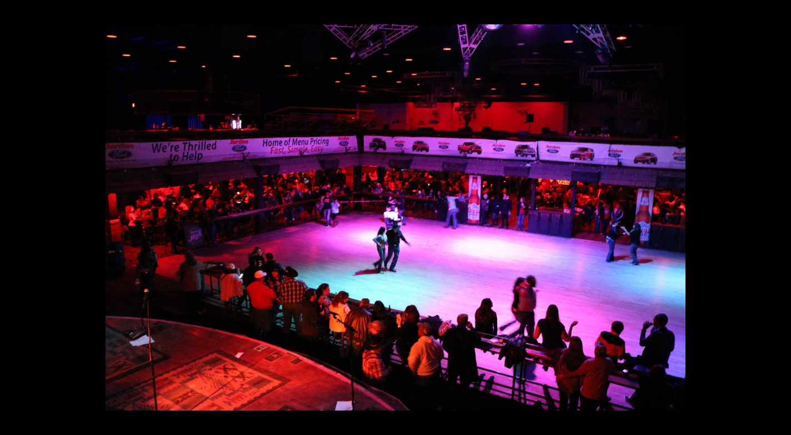
click at [778, 214] on button at bounding box center [771, 218] width 39 height 56
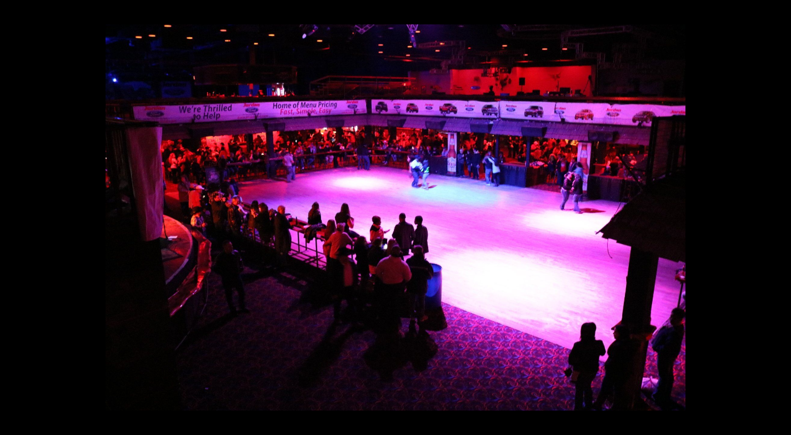
click at [778, 215] on button at bounding box center [771, 218] width 39 height 56
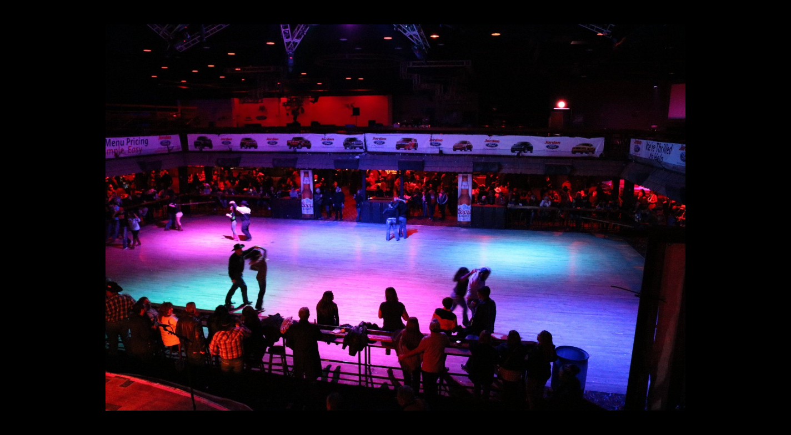
click at [778, 215] on button at bounding box center [771, 218] width 39 height 56
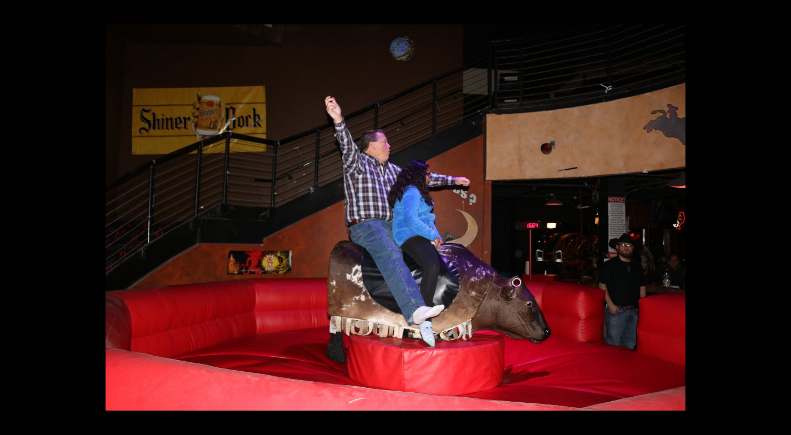
click at [779, 215] on button at bounding box center [771, 218] width 39 height 56
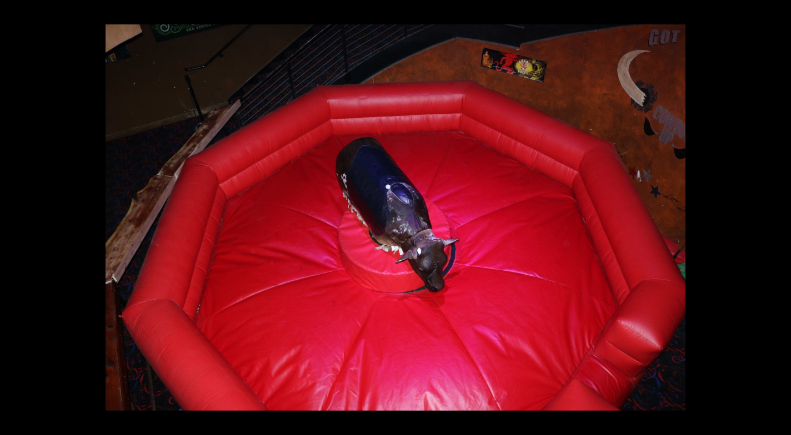
click at [779, 215] on button at bounding box center [771, 218] width 39 height 56
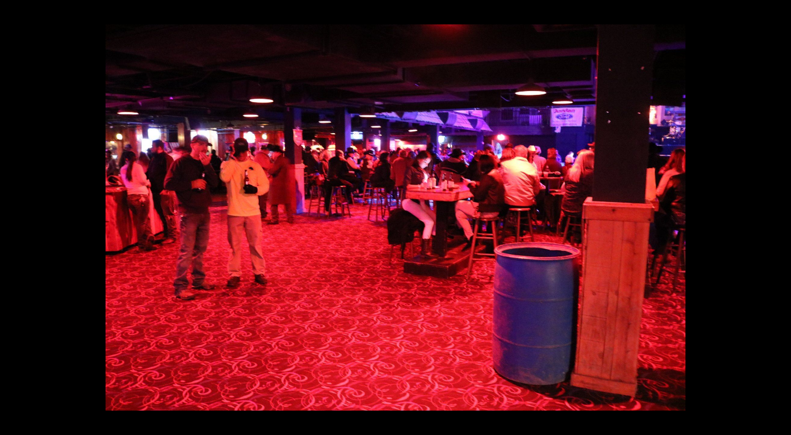
click at [776, 213] on button at bounding box center [771, 218] width 39 height 56
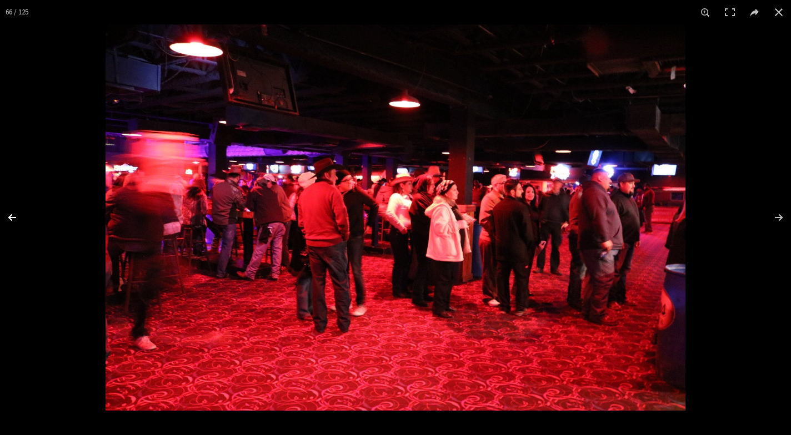
click at [10, 215] on button at bounding box center [19, 218] width 39 height 56
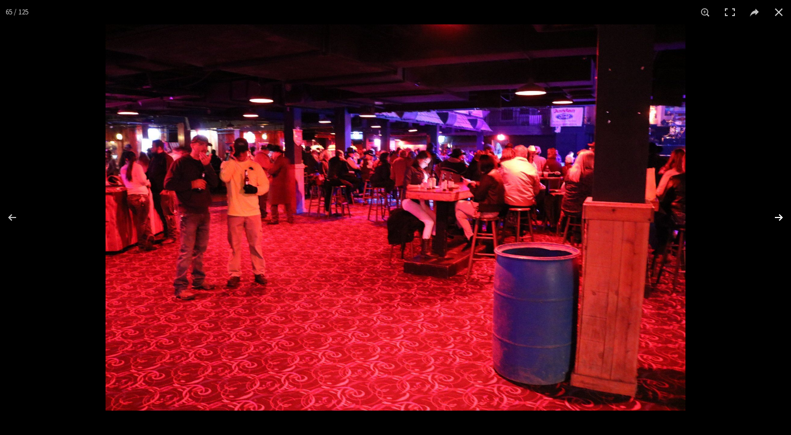
click at [778, 215] on button at bounding box center [771, 218] width 39 height 56
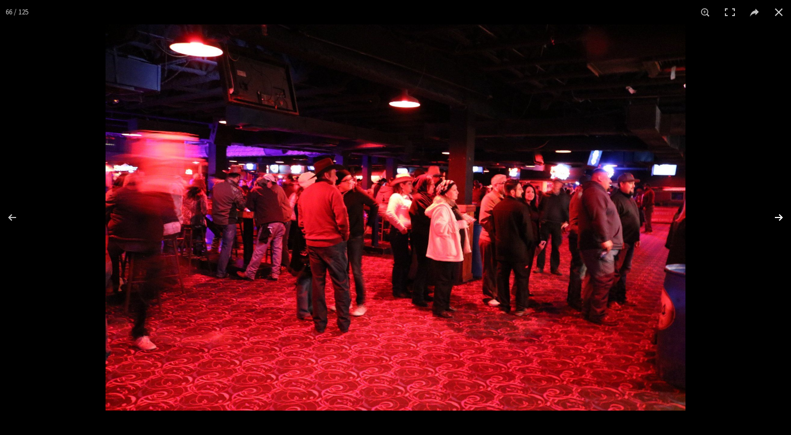
click at [778, 215] on button at bounding box center [771, 218] width 39 height 56
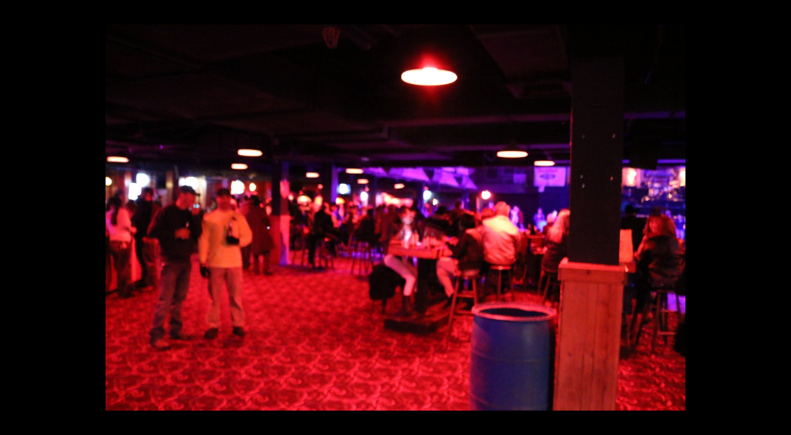
click at [778, 215] on button at bounding box center [771, 218] width 39 height 56
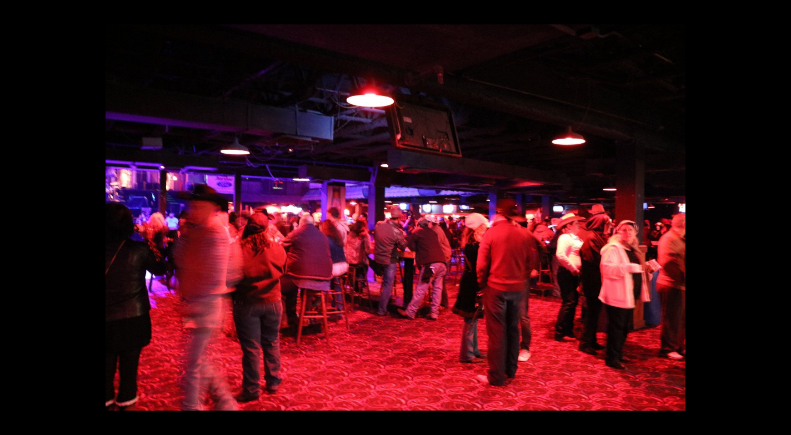
click at [778, 215] on button at bounding box center [771, 218] width 39 height 56
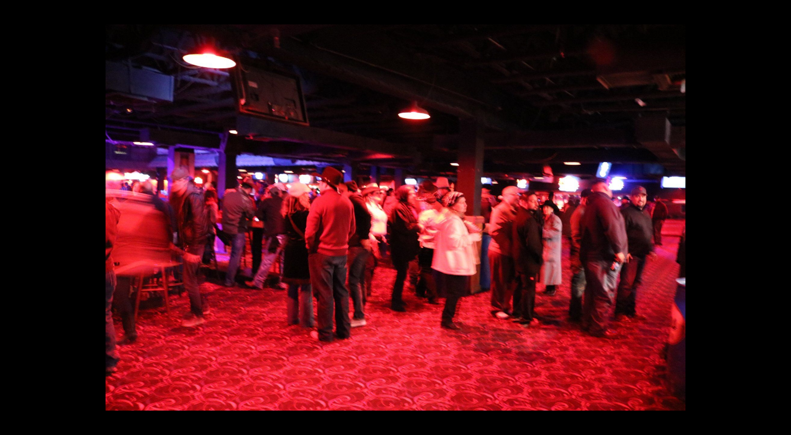
click at [778, 215] on button at bounding box center [771, 218] width 39 height 56
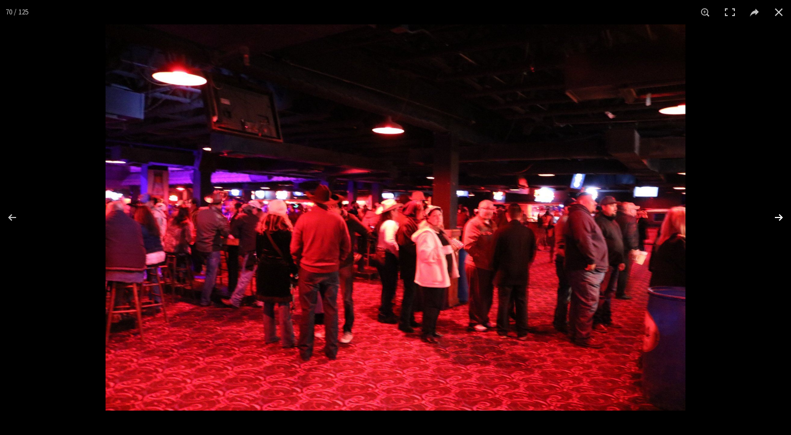
click at [779, 215] on button at bounding box center [771, 218] width 39 height 56
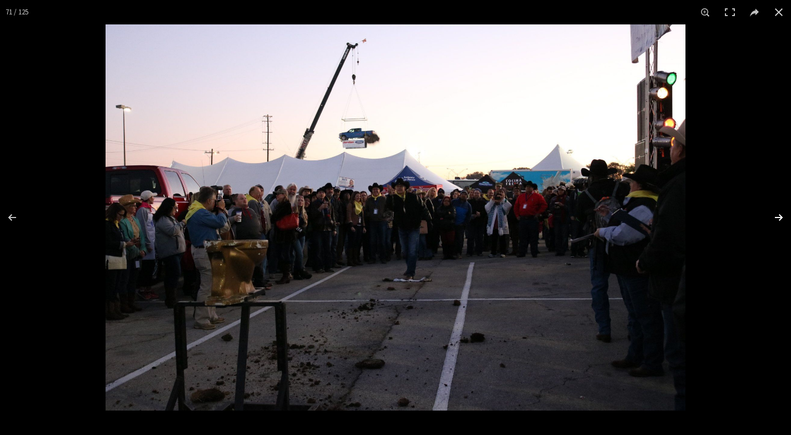
click at [778, 215] on button at bounding box center [771, 218] width 39 height 56
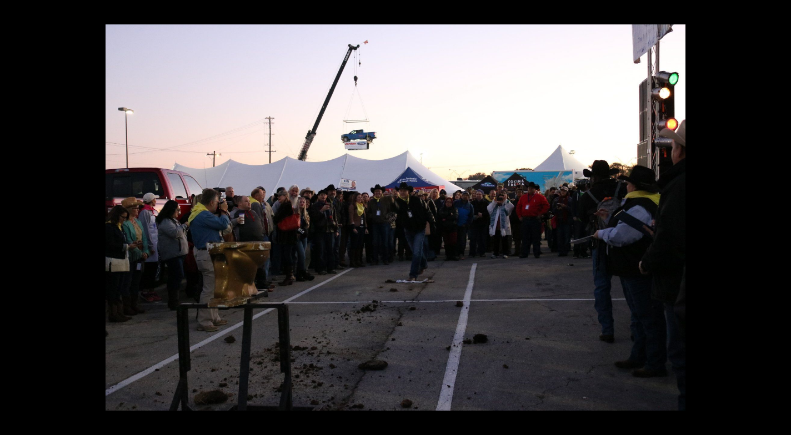
click at [777, 217] on button at bounding box center [771, 218] width 39 height 56
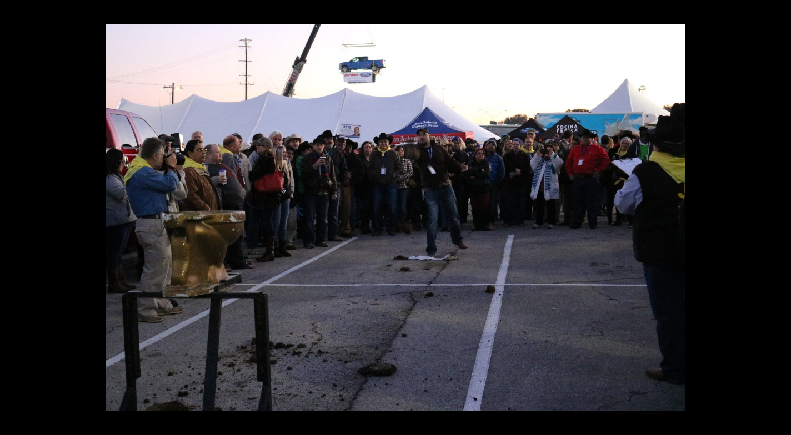
click at [777, 217] on button at bounding box center [771, 218] width 39 height 56
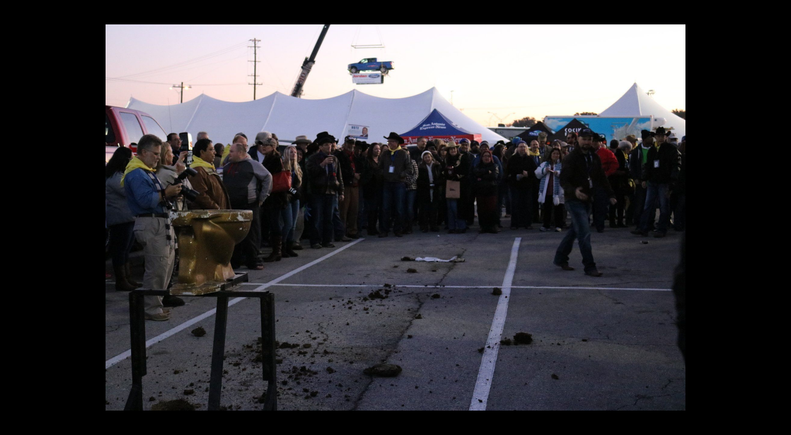
click at [777, 217] on button at bounding box center [771, 218] width 39 height 56
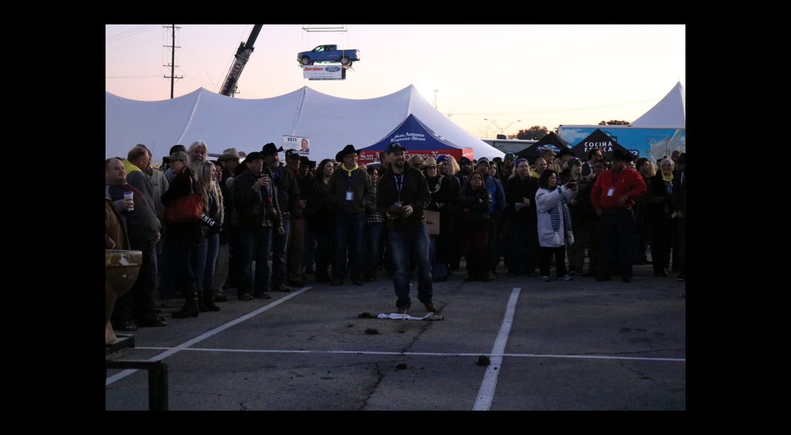
click at [777, 217] on button at bounding box center [771, 218] width 39 height 56
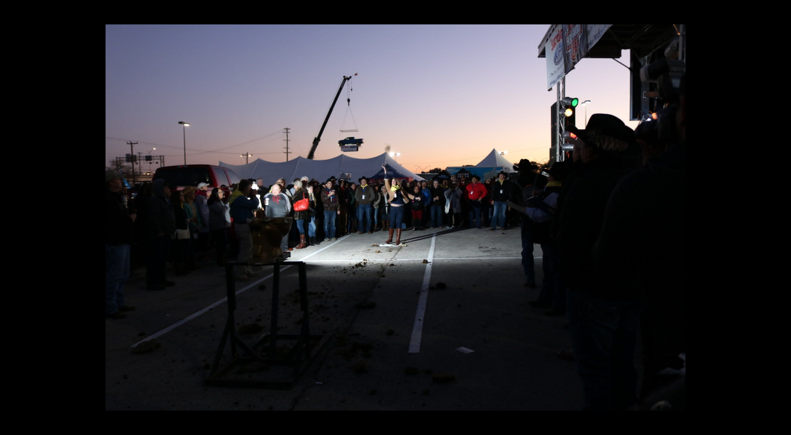
click at [777, 217] on button at bounding box center [771, 218] width 39 height 56
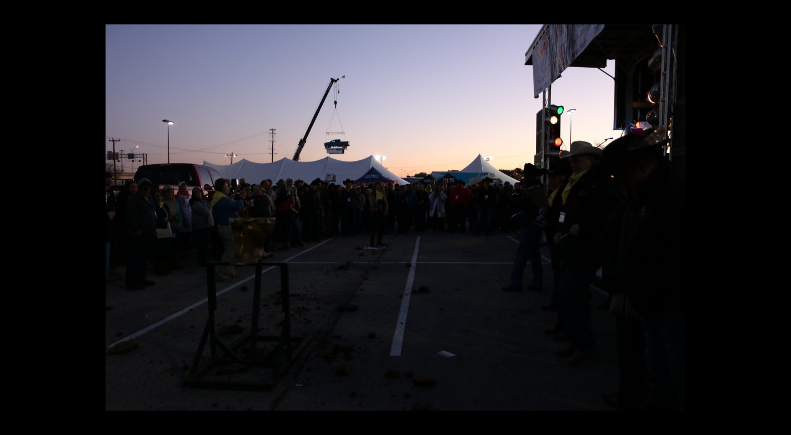
click at [777, 217] on button at bounding box center [771, 218] width 39 height 56
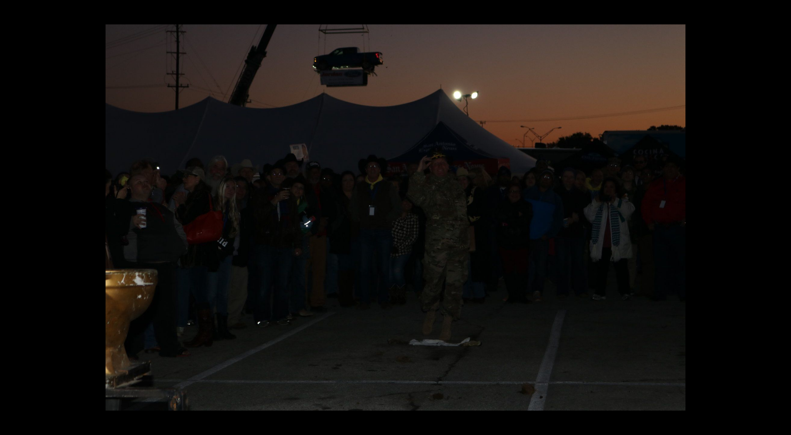
click at [777, 217] on button at bounding box center [771, 218] width 39 height 56
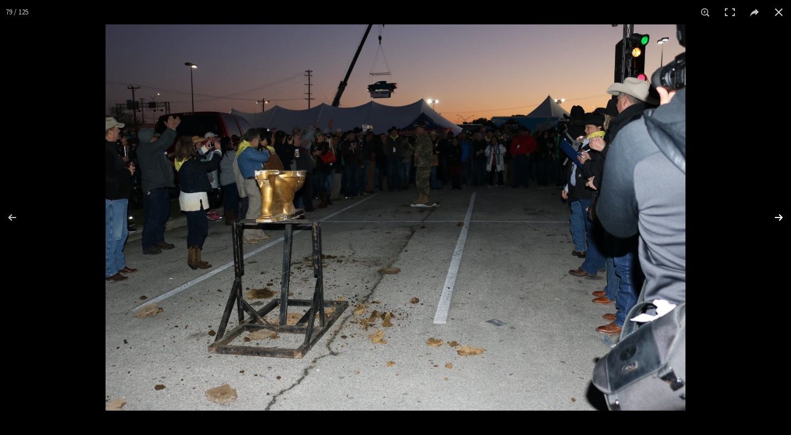
click at [777, 215] on button at bounding box center [771, 218] width 39 height 56
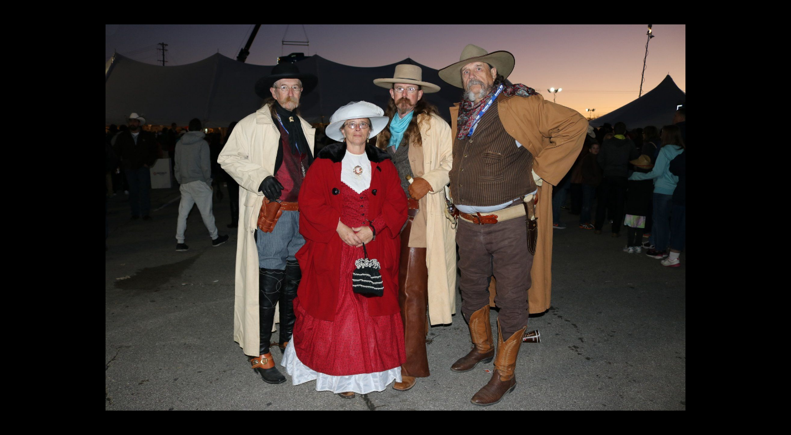
click at [777, 215] on button at bounding box center [771, 218] width 39 height 56
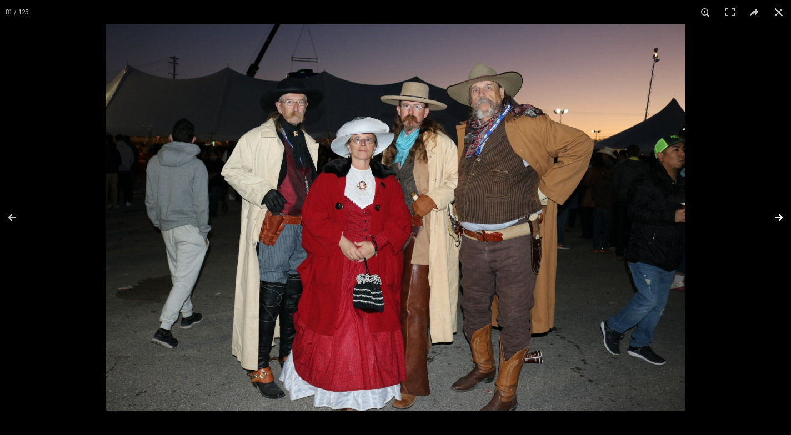
click at [777, 214] on button at bounding box center [771, 218] width 39 height 56
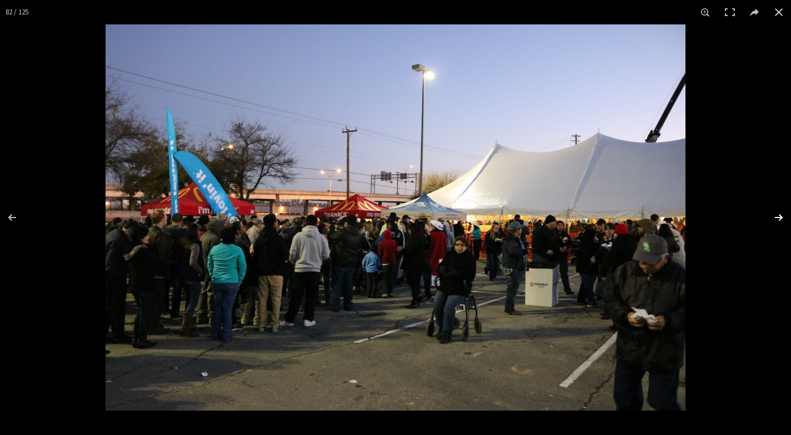
click at [777, 214] on button at bounding box center [771, 218] width 39 height 56
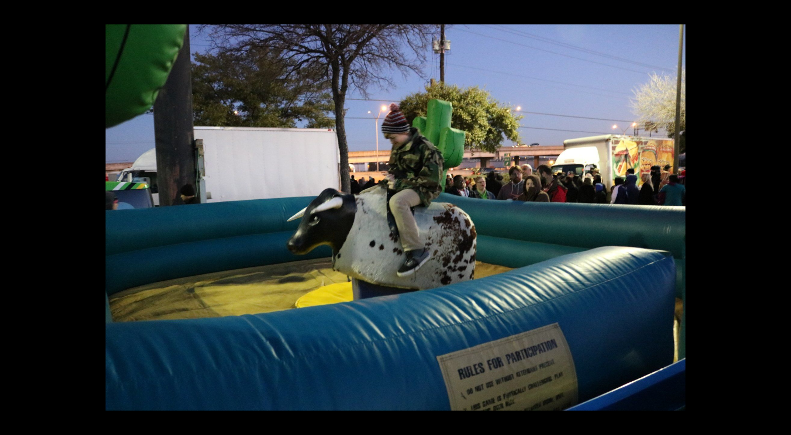
click at [777, 214] on button at bounding box center [771, 218] width 39 height 56
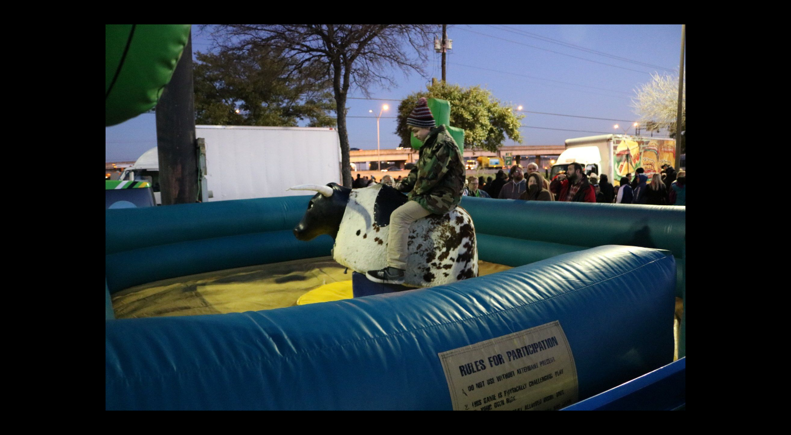
click at [777, 214] on button at bounding box center [771, 218] width 39 height 56
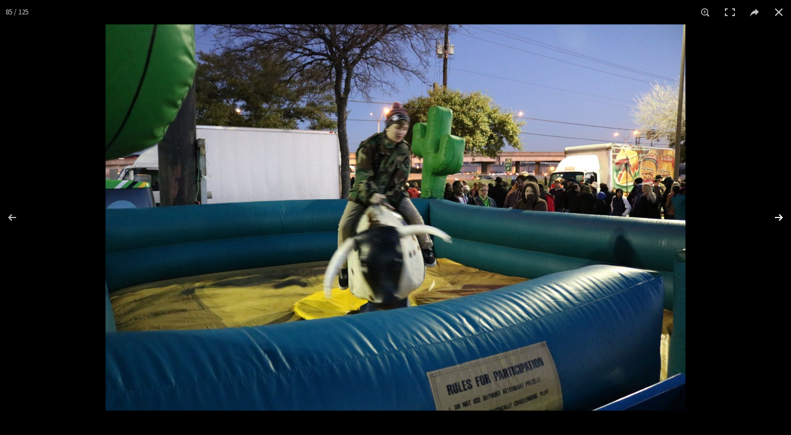
click at [777, 215] on button at bounding box center [771, 218] width 39 height 56
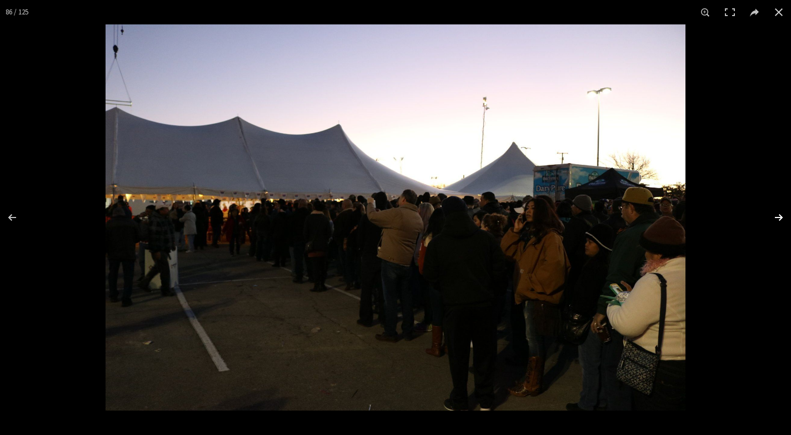
click at [779, 214] on button at bounding box center [771, 218] width 39 height 56
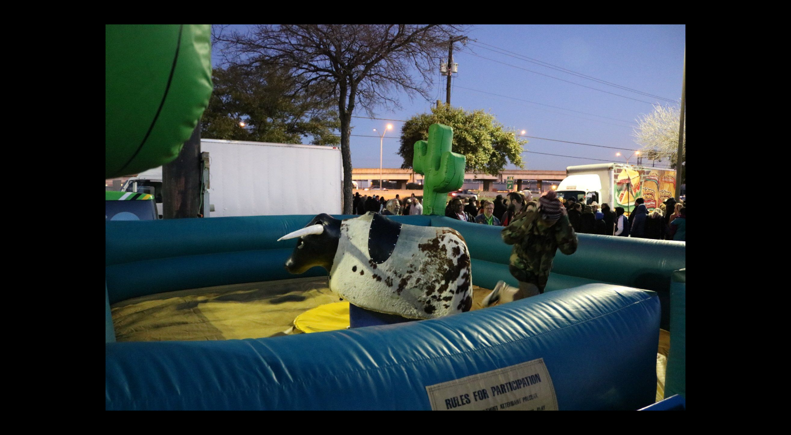
click at [778, 215] on button at bounding box center [771, 218] width 39 height 56
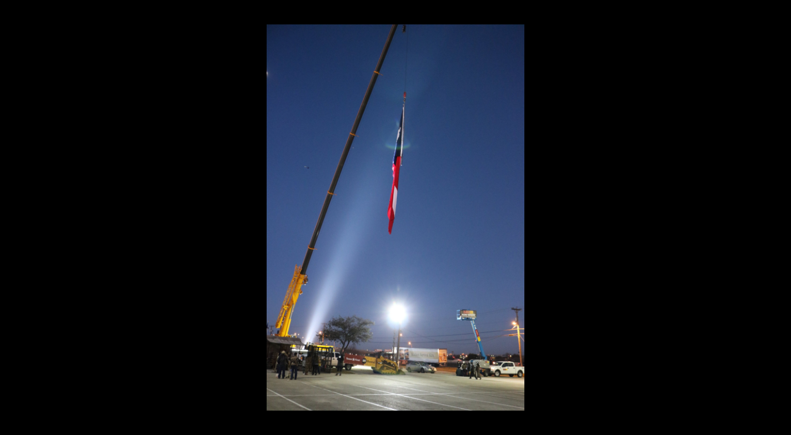
click at [778, 215] on button at bounding box center [771, 218] width 39 height 56
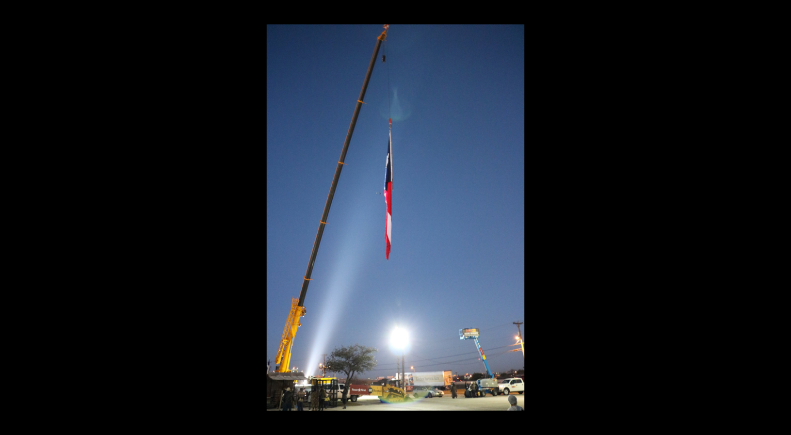
click at [778, 215] on button at bounding box center [771, 218] width 39 height 56
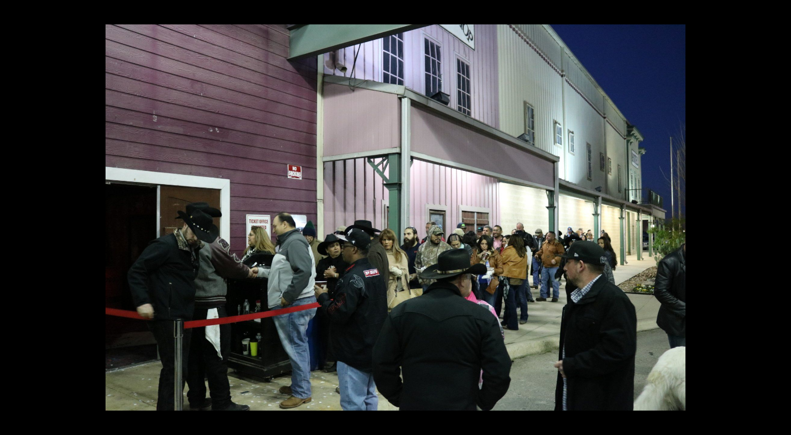
click at [778, 215] on button at bounding box center [771, 218] width 39 height 56
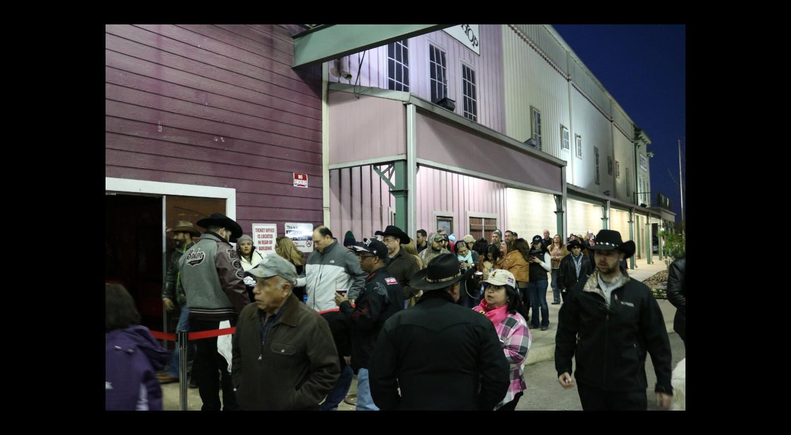
click at [778, 215] on button at bounding box center [771, 218] width 39 height 56
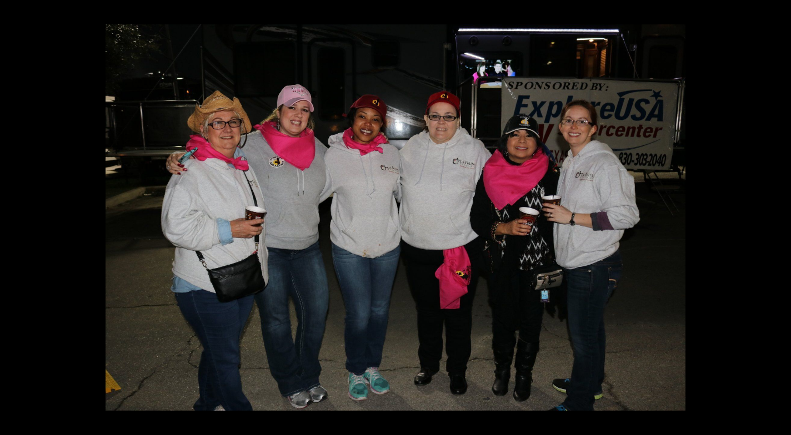
click at [777, 214] on button at bounding box center [771, 218] width 39 height 56
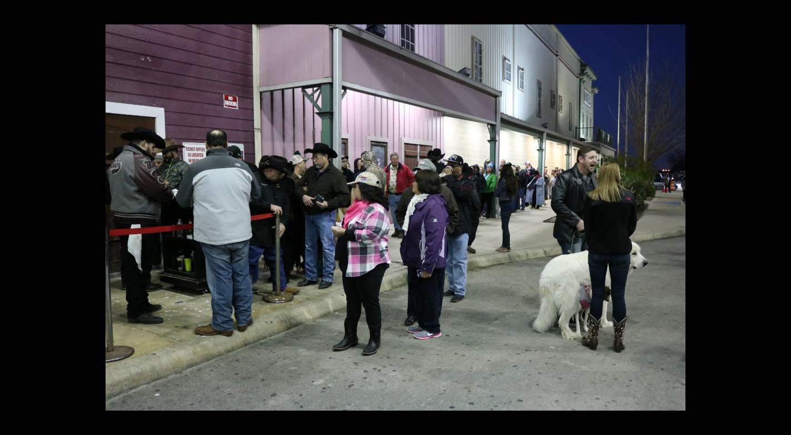
click at [777, 214] on button at bounding box center [771, 218] width 39 height 56
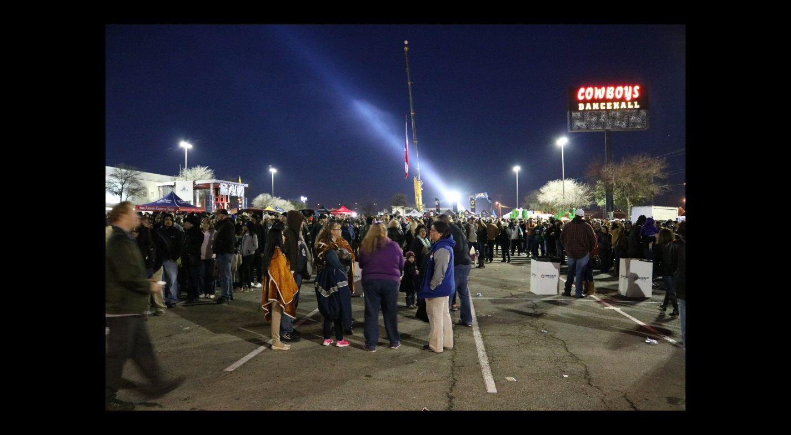
click at [777, 214] on button at bounding box center [771, 218] width 39 height 56
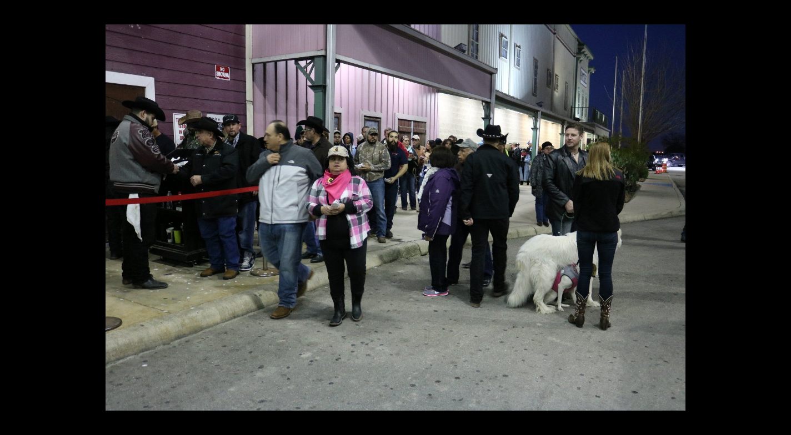
click at [777, 214] on button at bounding box center [771, 218] width 39 height 56
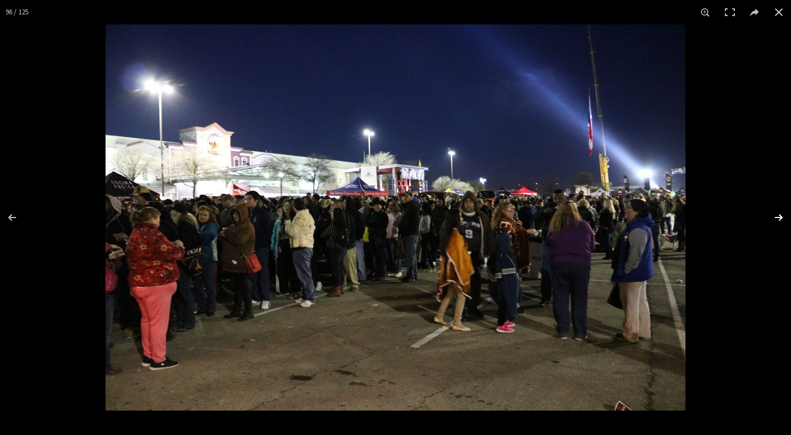
click at [778, 215] on button at bounding box center [771, 218] width 39 height 56
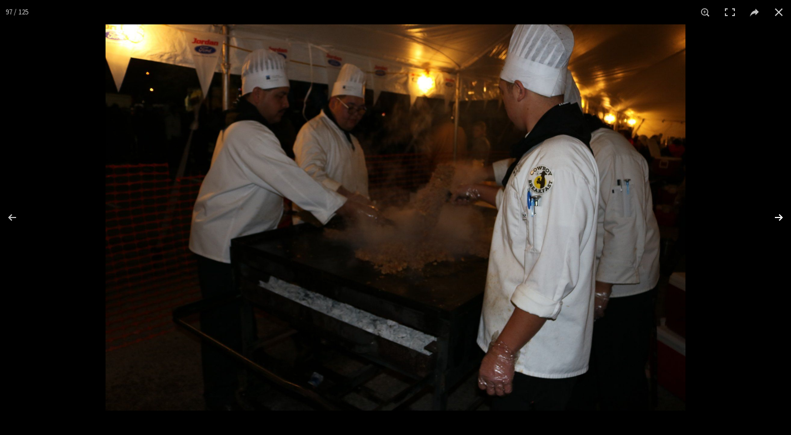
click at [779, 215] on button at bounding box center [771, 218] width 39 height 56
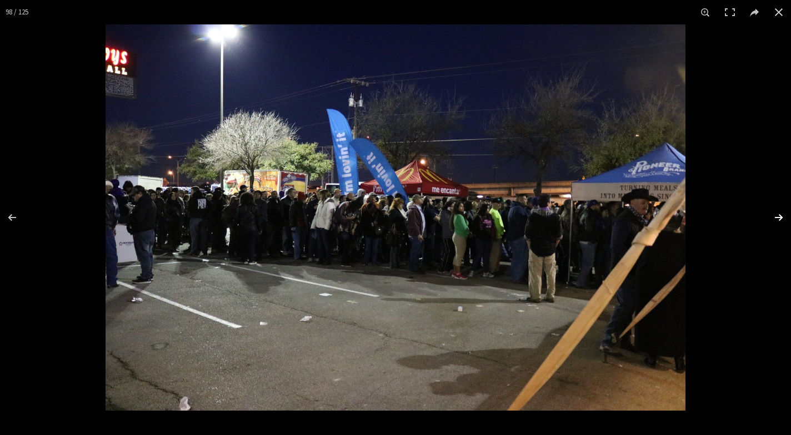
click at [778, 215] on button at bounding box center [771, 218] width 39 height 56
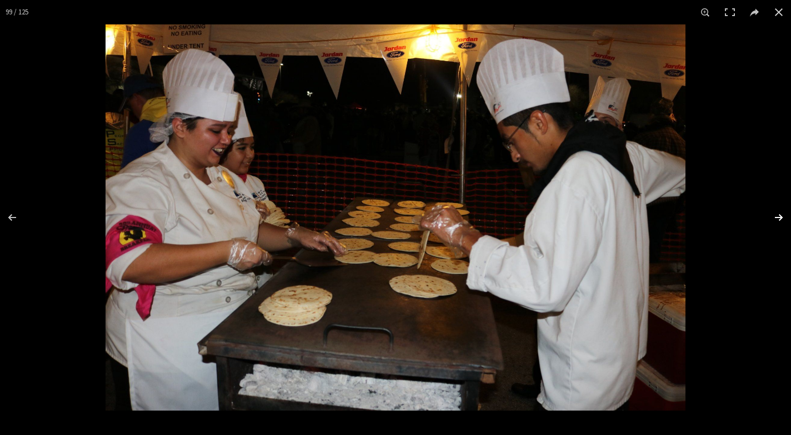
click at [778, 216] on button at bounding box center [771, 218] width 39 height 56
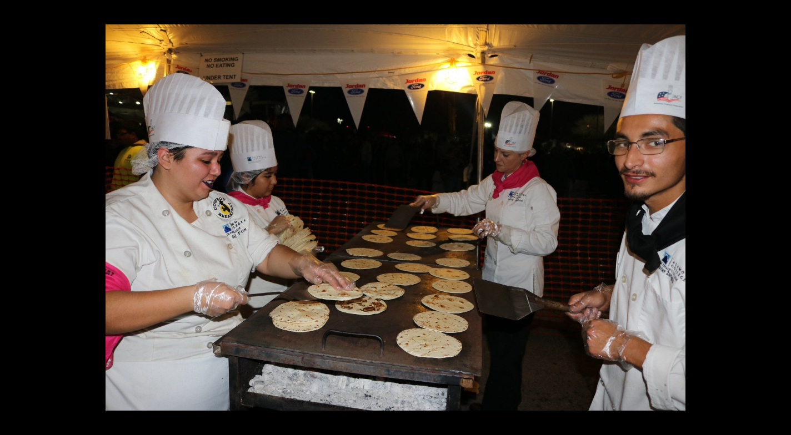
click at [777, 214] on button at bounding box center [771, 218] width 39 height 56
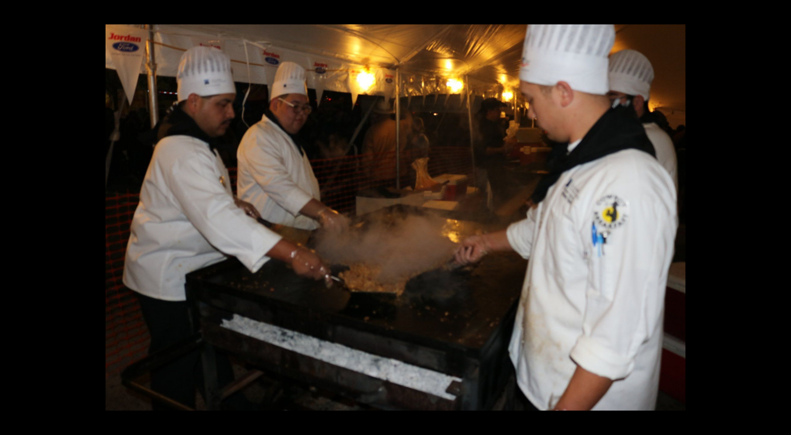
click at [777, 214] on button at bounding box center [771, 218] width 39 height 56
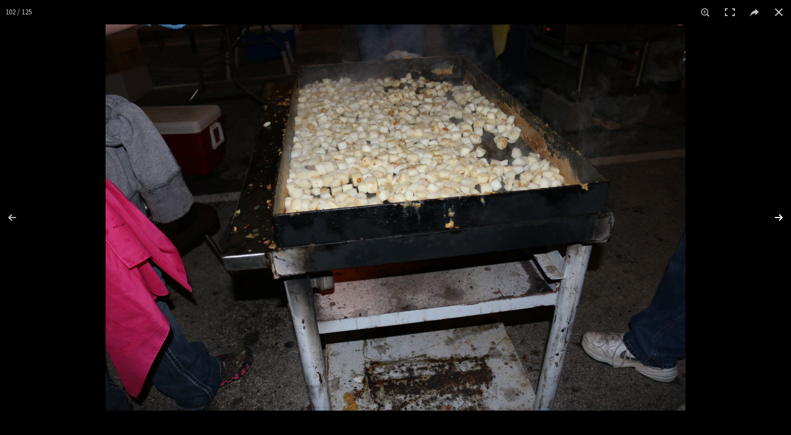
click at [779, 214] on button at bounding box center [771, 218] width 39 height 56
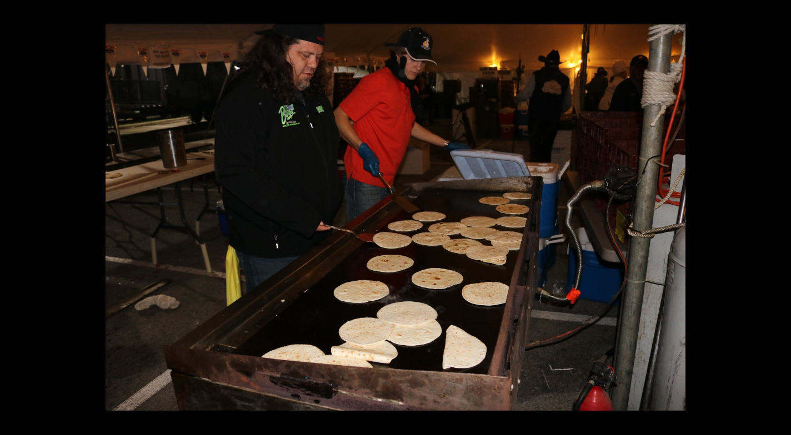
click at [779, 214] on button at bounding box center [771, 218] width 39 height 56
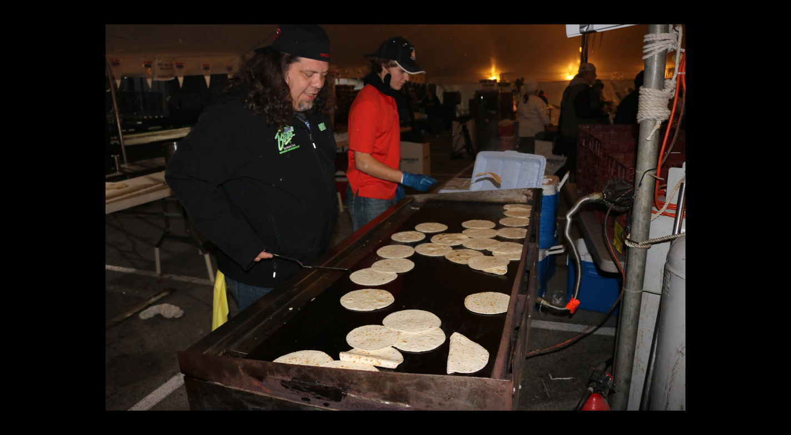
click at [779, 214] on button at bounding box center [771, 218] width 39 height 56
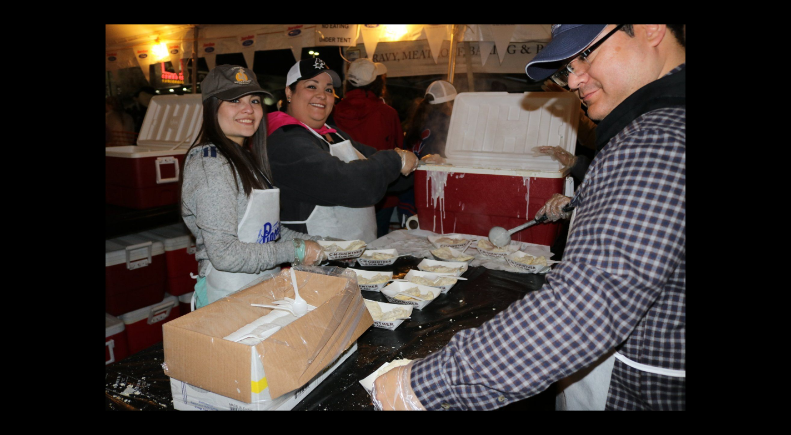
click at [775, 214] on button at bounding box center [771, 218] width 39 height 56
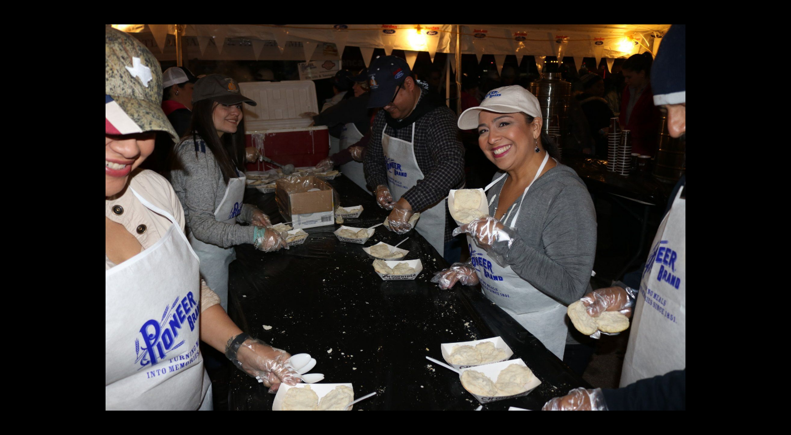
click at [776, 215] on button at bounding box center [771, 218] width 39 height 56
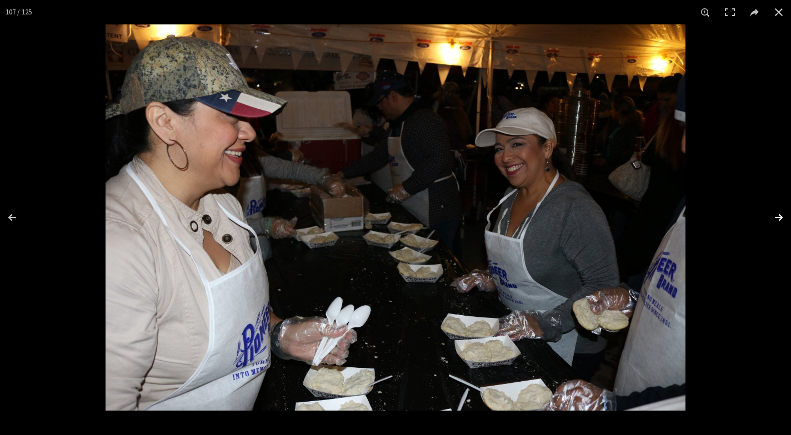
click at [775, 215] on button at bounding box center [771, 218] width 39 height 56
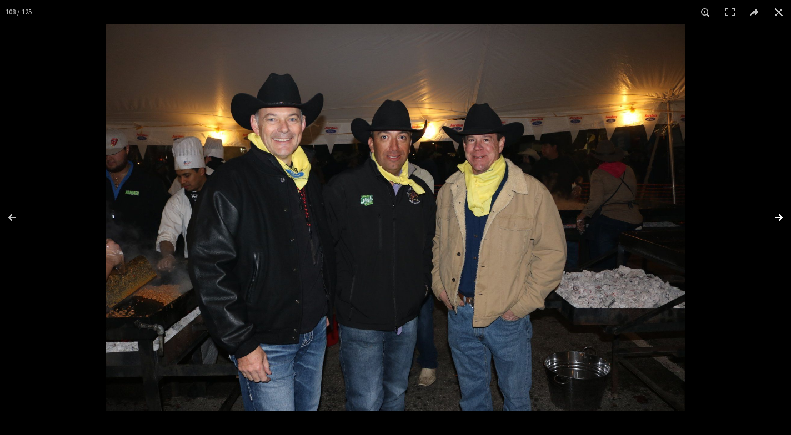
click at [779, 214] on button at bounding box center [771, 218] width 39 height 56
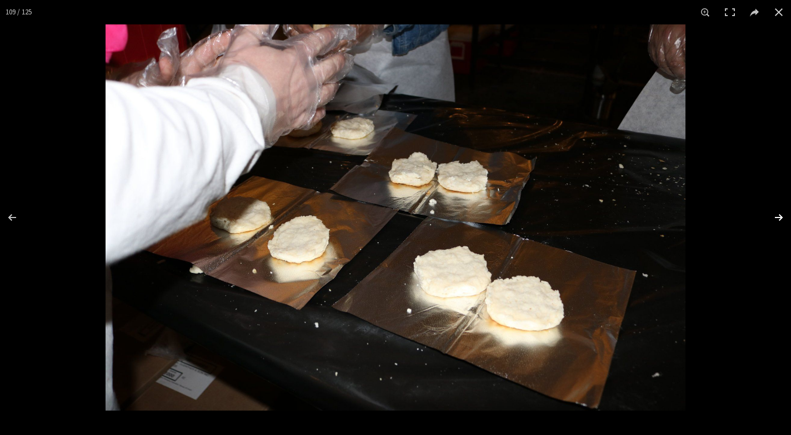
click at [777, 214] on button at bounding box center [771, 218] width 39 height 56
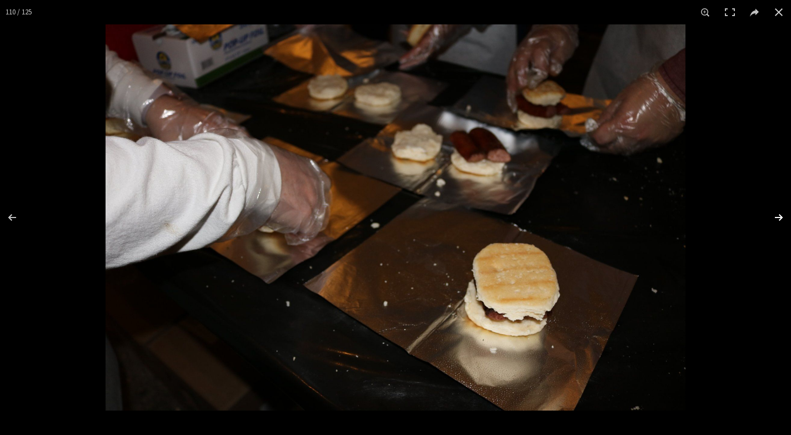
click at [777, 213] on button at bounding box center [771, 218] width 39 height 56
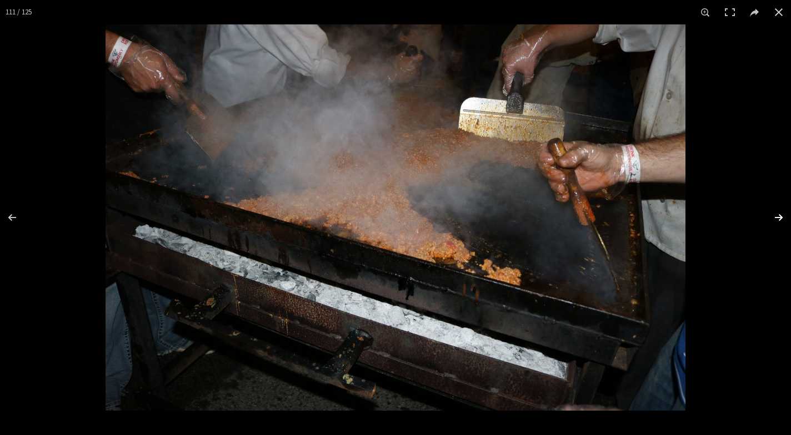
click at [778, 216] on button at bounding box center [771, 218] width 39 height 56
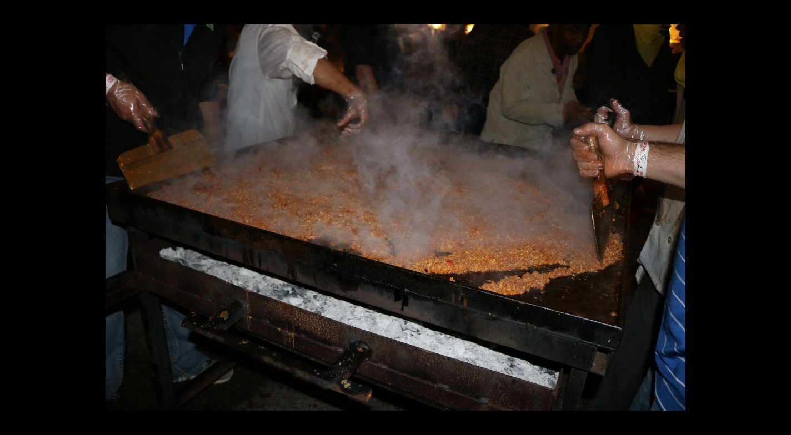
click at [778, 215] on button at bounding box center [771, 218] width 39 height 56
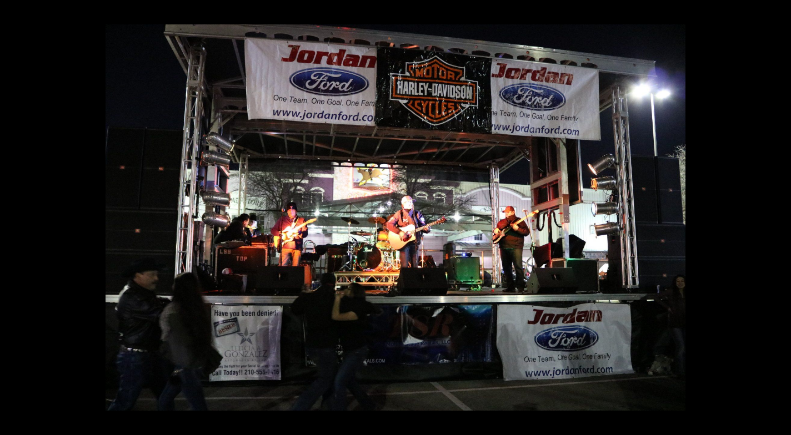
click at [778, 215] on button at bounding box center [771, 218] width 39 height 56
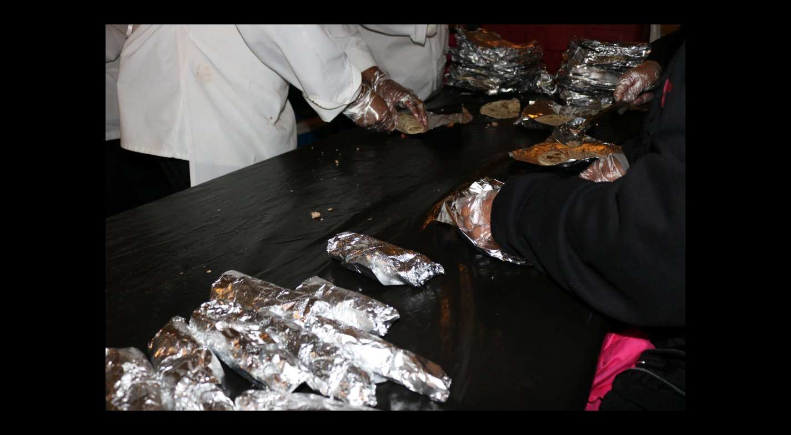
click at [778, 215] on button at bounding box center [771, 218] width 39 height 56
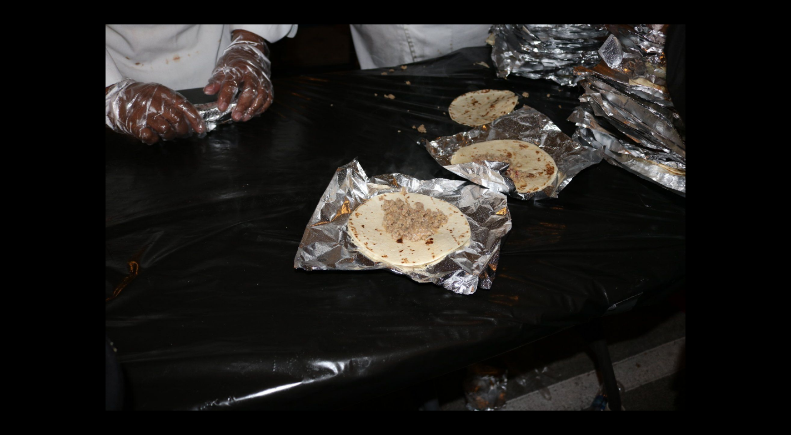
click at [778, 215] on button at bounding box center [771, 218] width 39 height 56
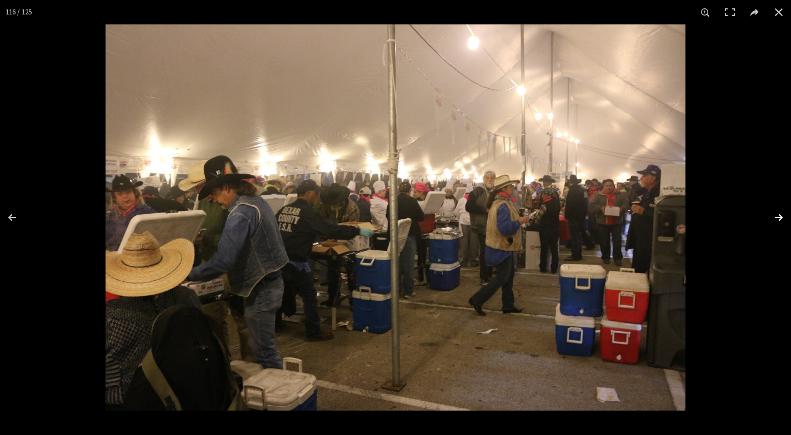
click at [779, 215] on button at bounding box center [771, 218] width 39 height 56
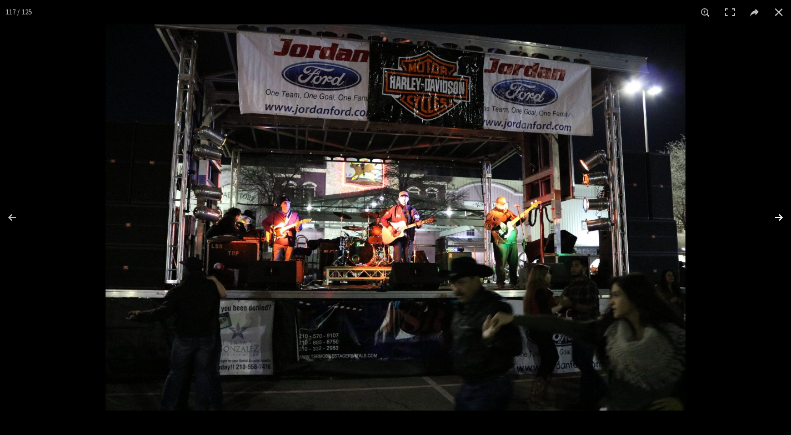
click at [778, 214] on button at bounding box center [771, 218] width 39 height 56
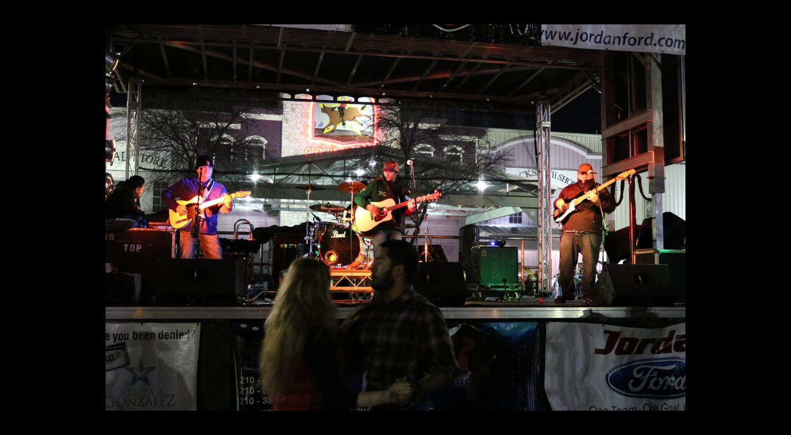
click at [777, 214] on button at bounding box center [771, 218] width 39 height 56
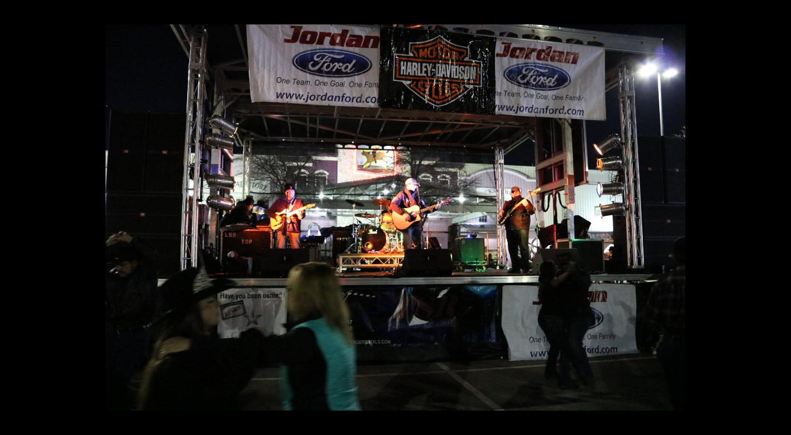
click at [777, 214] on button at bounding box center [771, 218] width 39 height 56
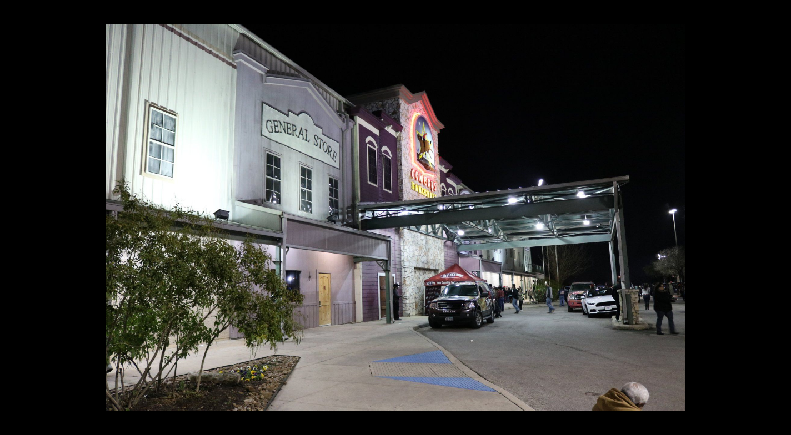
click at [779, 214] on button at bounding box center [771, 218] width 39 height 56
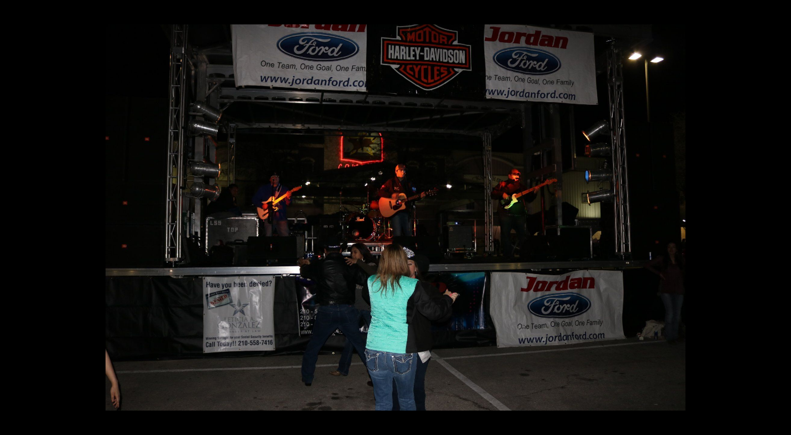
click at [779, 214] on button at bounding box center [771, 218] width 39 height 56
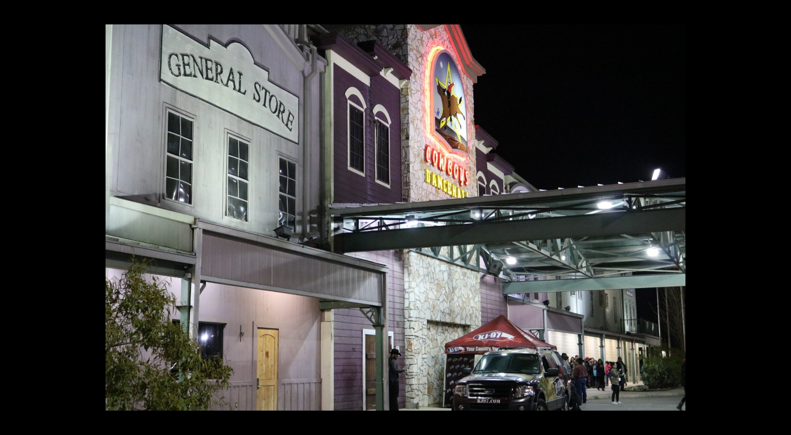
click at [779, 214] on button at bounding box center [771, 218] width 39 height 56
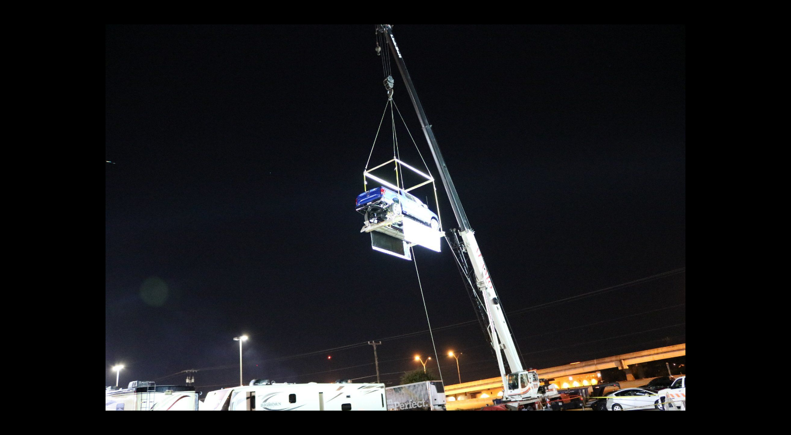
click at [779, 214] on button at bounding box center [771, 218] width 39 height 56
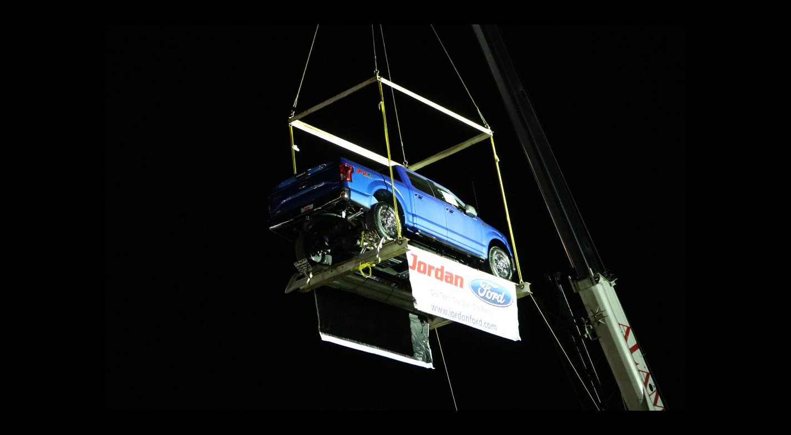
click at [779, 214] on button at bounding box center [771, 218] width 39 height 56
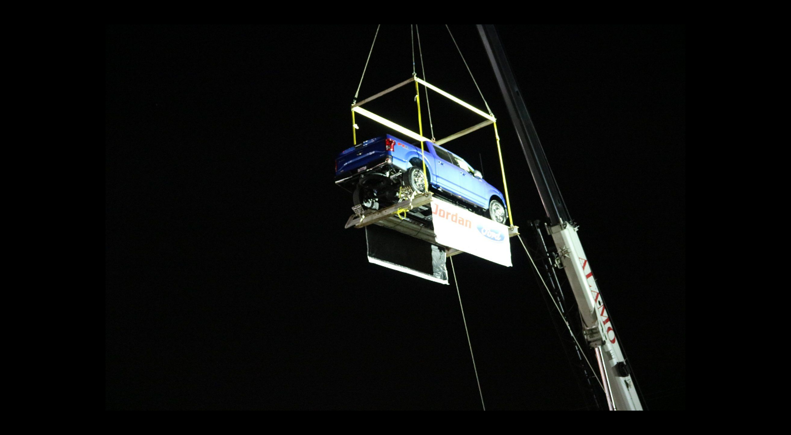
click at [779, 214] on button at bounding box center [771, 218] width 39 height 56
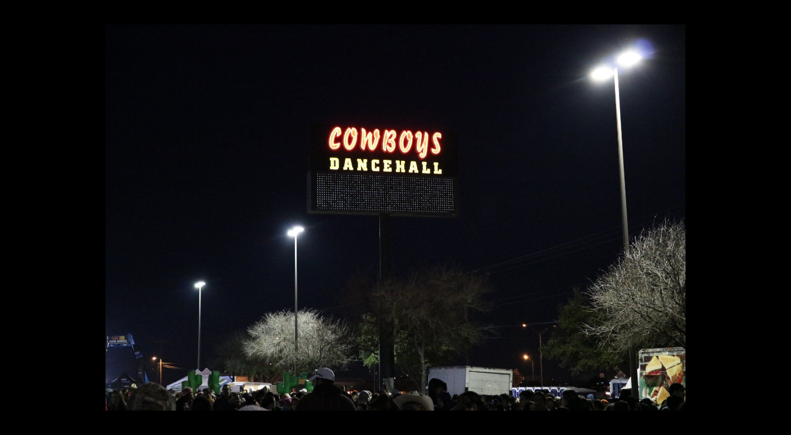
click at [779, 214] on button at bounding box center [771, 218] width 39 height 56
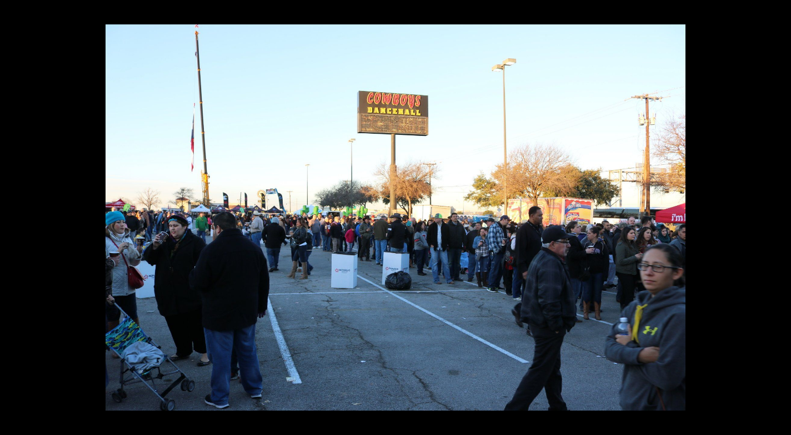
click at [779, 214] on button at bounding box center [771, 218] width 39 height 56
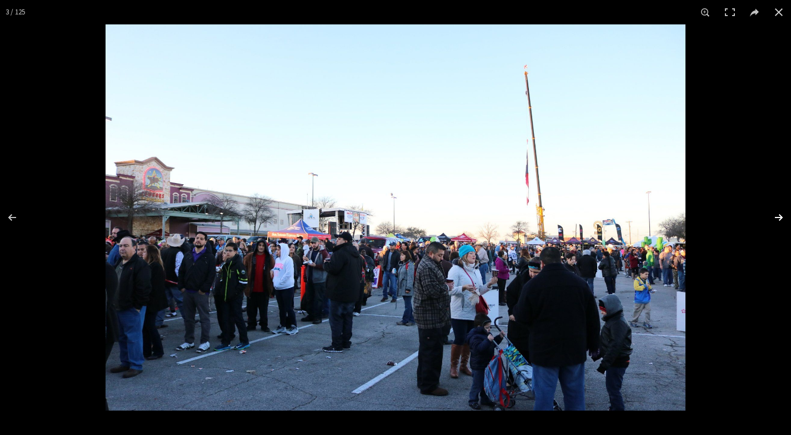
click at [777, 215] on button at bounding box center [771, 218] width 39 height 56
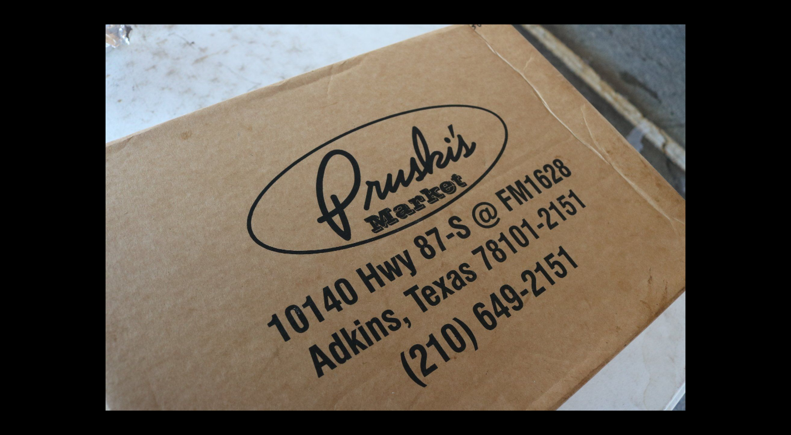
click at [777, 215] on button at bounding box center [771, 218] width 39 height 56
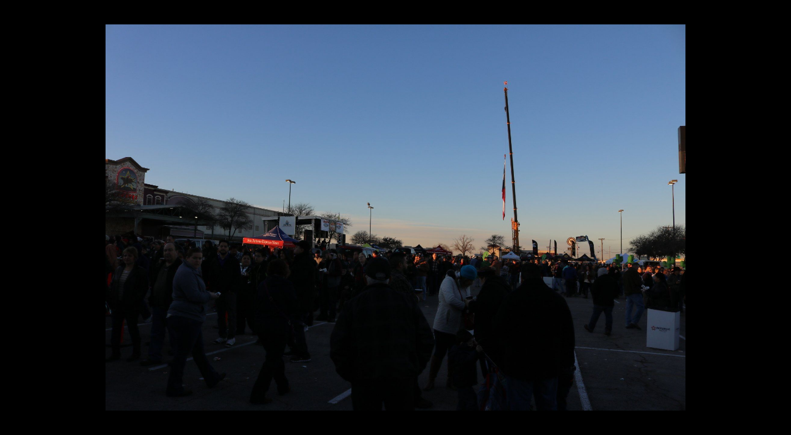
click at [777, 215] on button at bounding box center [771, 218] width 39 height 56
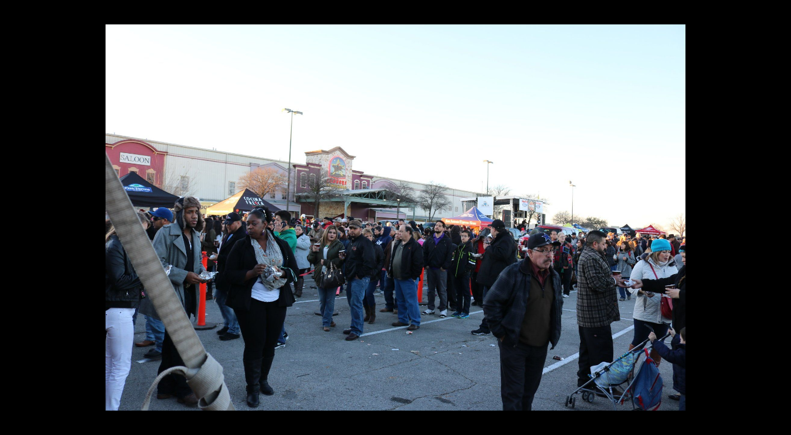
click at [777, 215] on button at bounding box center [771, 218] width 39 height 56
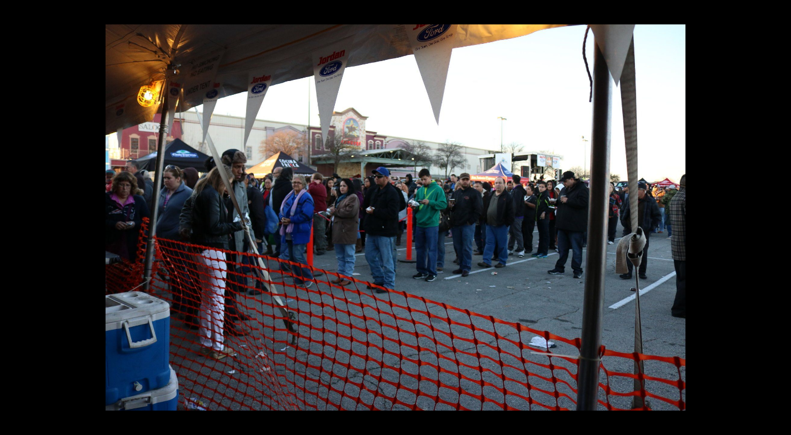
click at [777, 215] on button at bounding box center [771, 218] width 39 height 56
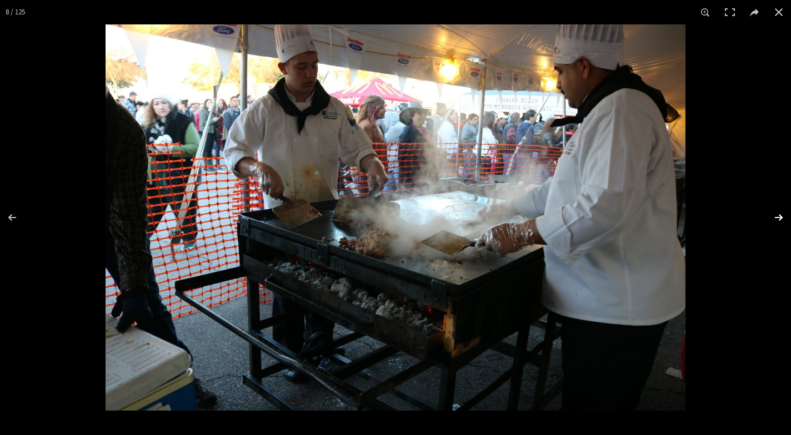
click at [776, 215] on button at bounding box center [771, 218] width 39 height 56
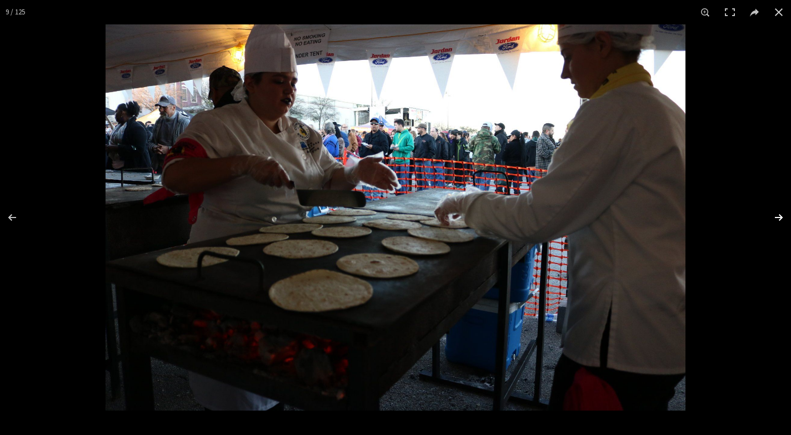
click at [779, 214] on button at bounding box center [771, 218] width 39 height 56
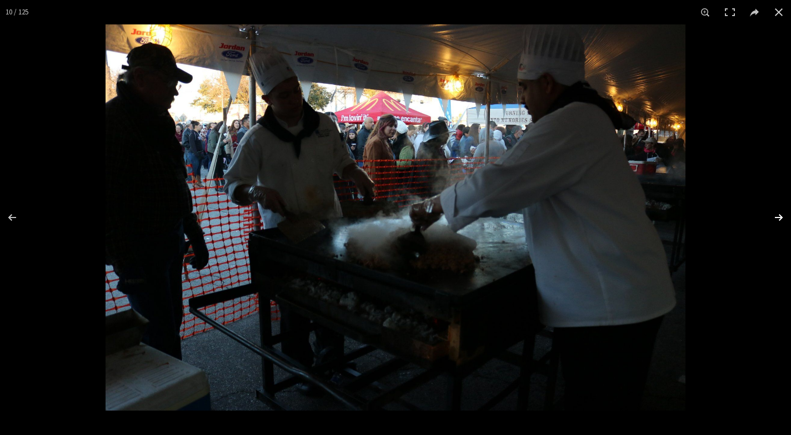
click at [777, 214] on button at bounding box center [771, 218] width 39 height 56
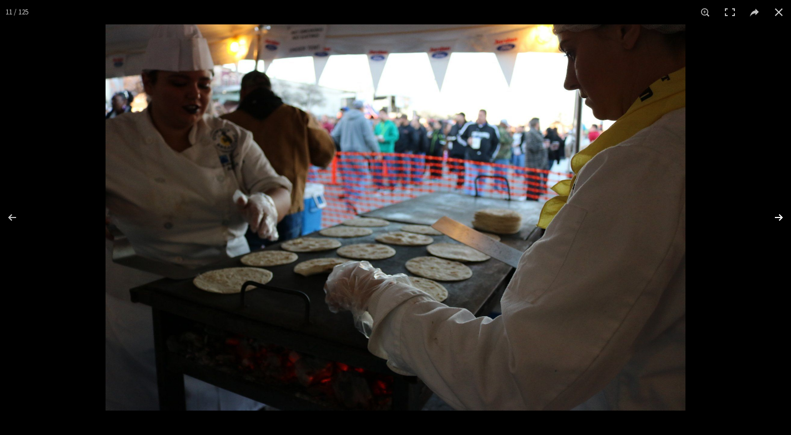
click at [774, 218] on button at bounding box center [771, 218] width 39 height 56
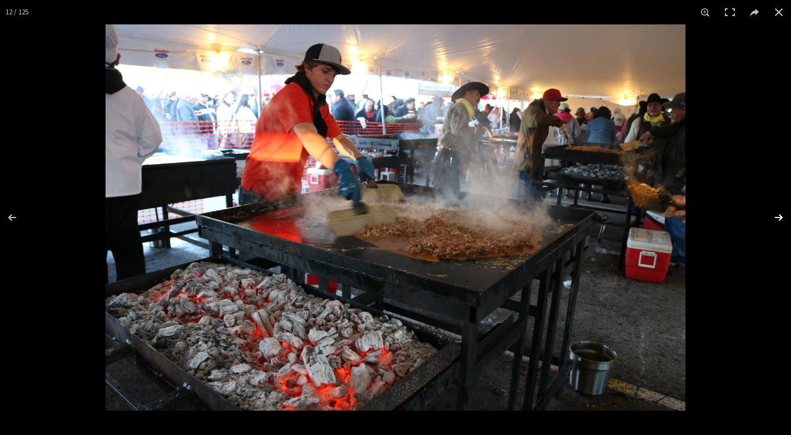
click at [776, 215] on button at bounding box center [771, 218] width 39 height 56
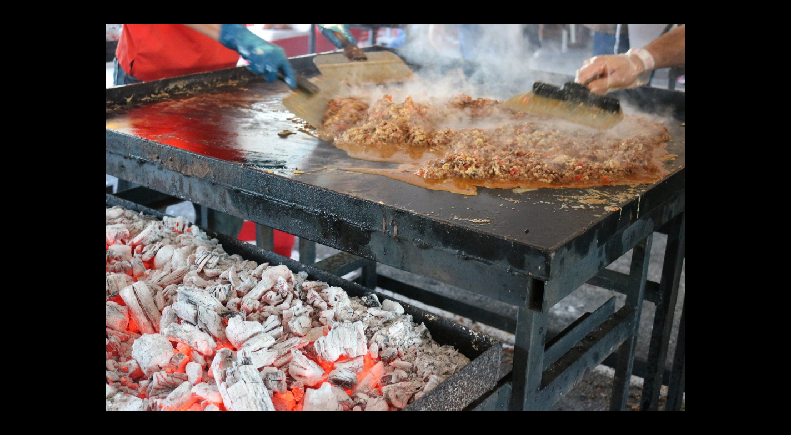
click at [775, 215] on button at bounding box center [771, 218] width 39 height 56
